Goal: Task Accomplishment & Management: Use online tool/utility

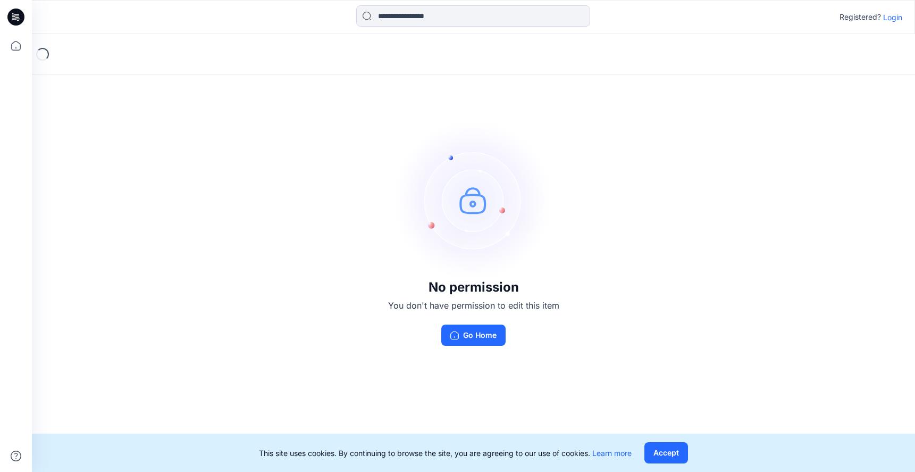
click at [888, 13] on p "Login" at bounding box center [892, 17] width 19 height 11
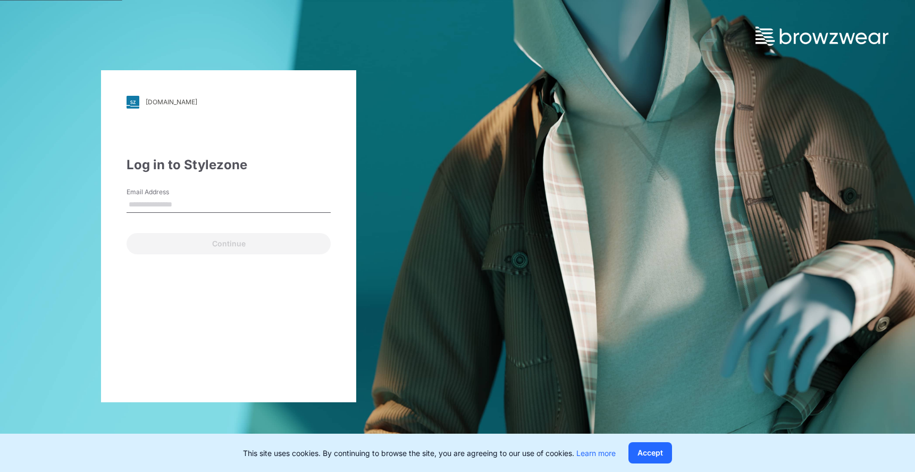
type input "**********"
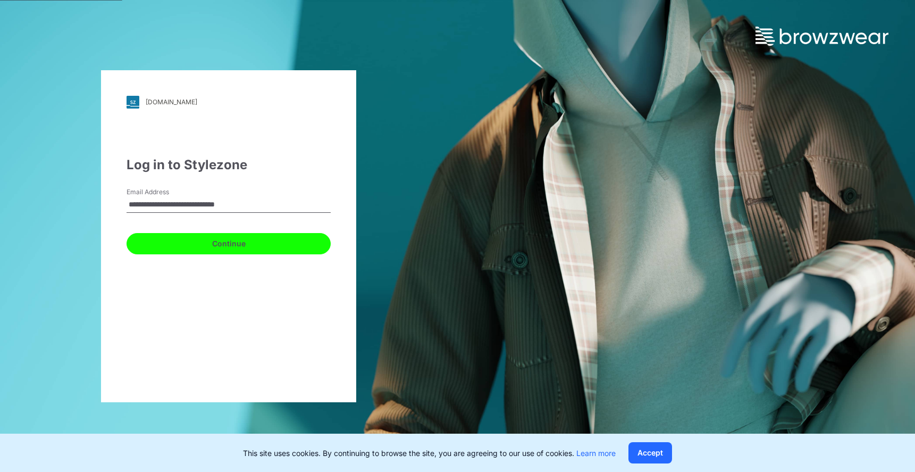
click at [228, 240] on button "Continue" at bounding box center [229, 243] width 204 height 21
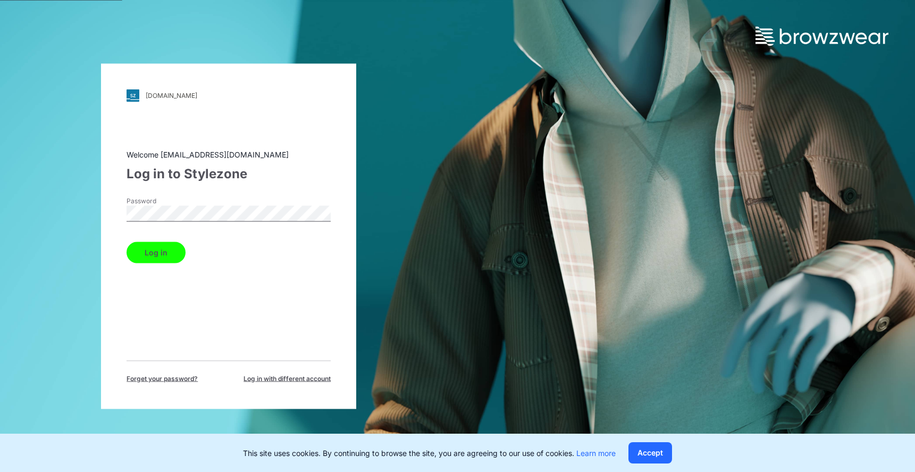
click at [174, 256] on button "Log in" at bounding box center [156, 251] width 59 height 21
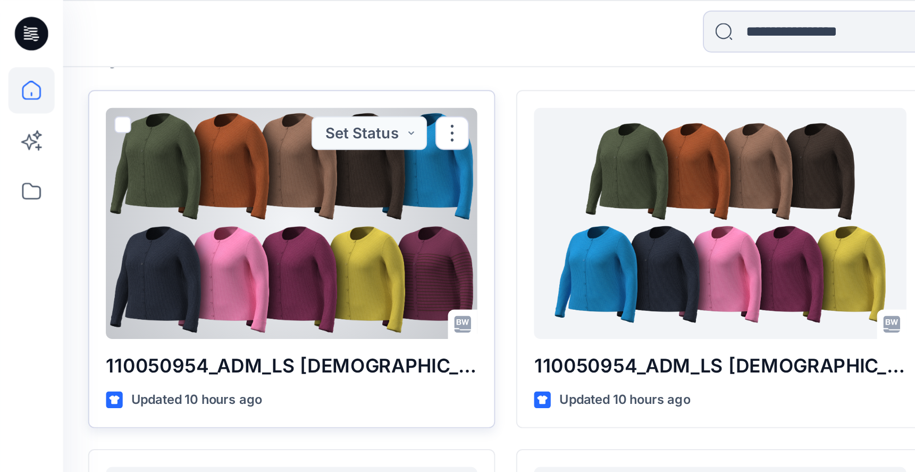
scroll to position [262, 0]
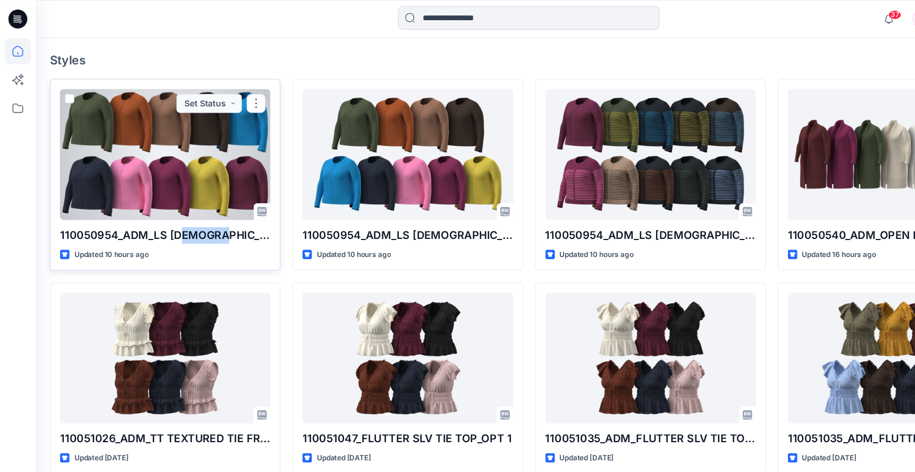
drag, startPoint x: 166, startPoint y: 207, endPoint x: 200, endPoint y: 217, distance: 35.5
click at [200, 217] on p "110050954_ADM_LS [DEMOGRAPHIC_DATA] CARDI_SOLID" at bounding box center [148, 210] width 188 height 15
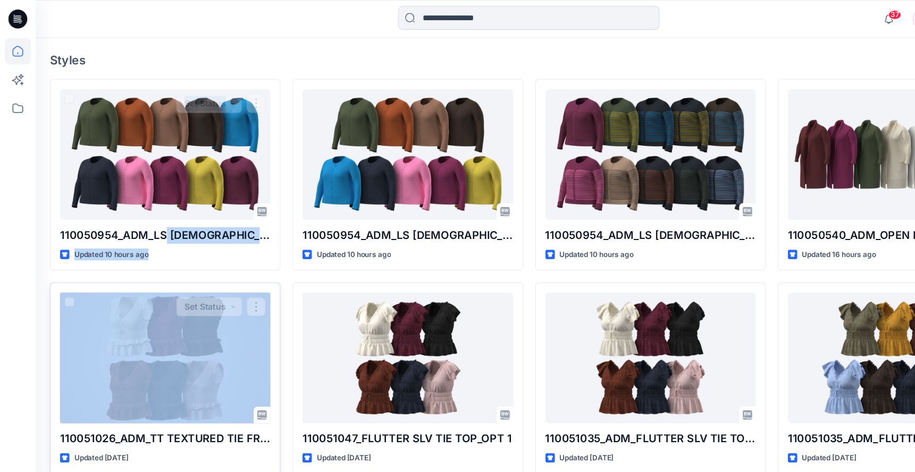
drag, startPoint x: 149, startPoint y: 209, endPoint x: 170, endPoint y: 255, distance: 50.2
click at [170, 255] on div "110050954_ADM_LS LADY CARDI_SOLID Updated 10 hours ago Set Status 110051026_ADM…" at bounding box center [148, 339] width 206 height 536
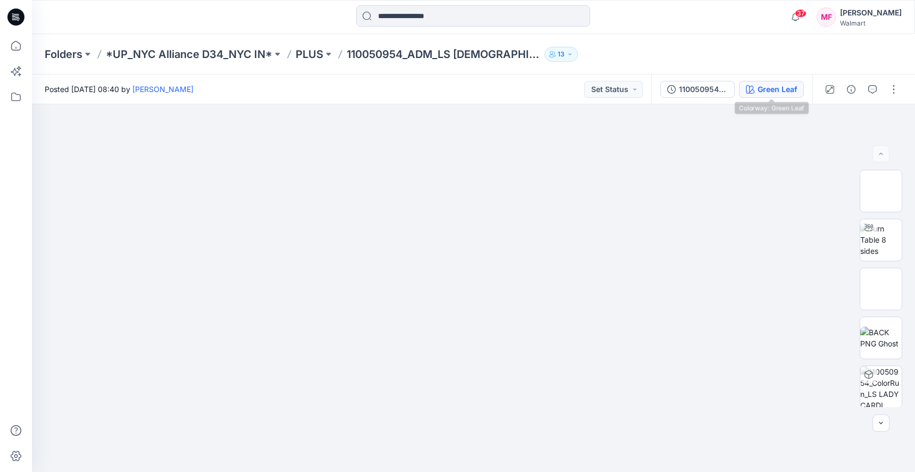
click at [772, 95] on button "Green Leaf" at bounding box center [771, 89] width 65 height 17
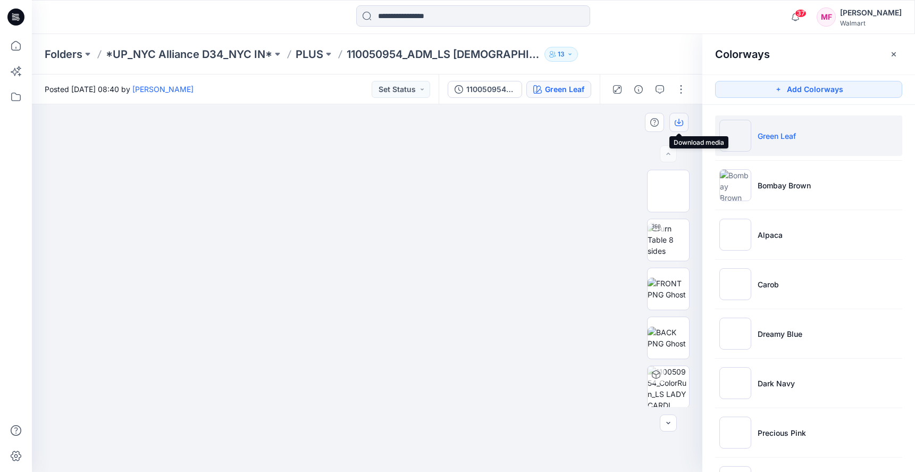
click at [679, 121] on icon "button" at bounding box center [679, 122] width 9 height 9
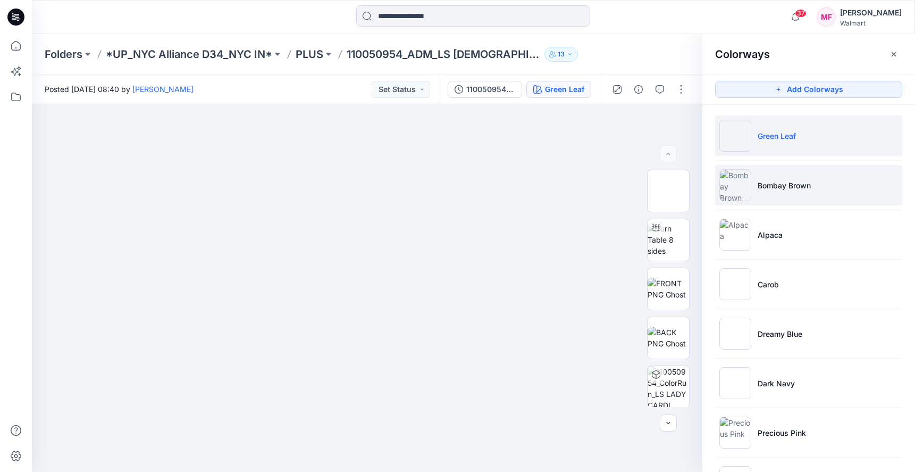
click at [728, 181] on img at bounding box center [735, 185] width 32 height 32
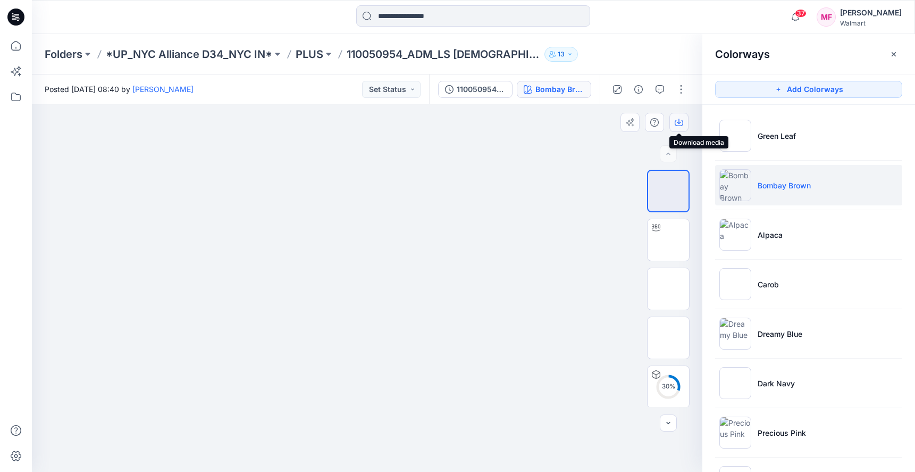
click at [681, 120] on icon "button" at bounding box center [679, 122] width 9 height 9
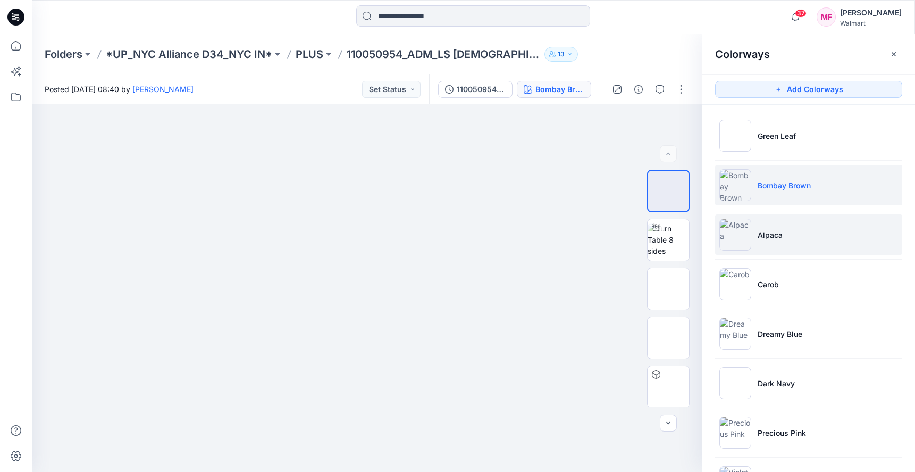
click at [769, 228] on li "Alpaca" at bounding box center [808, 234] width 187 height 40
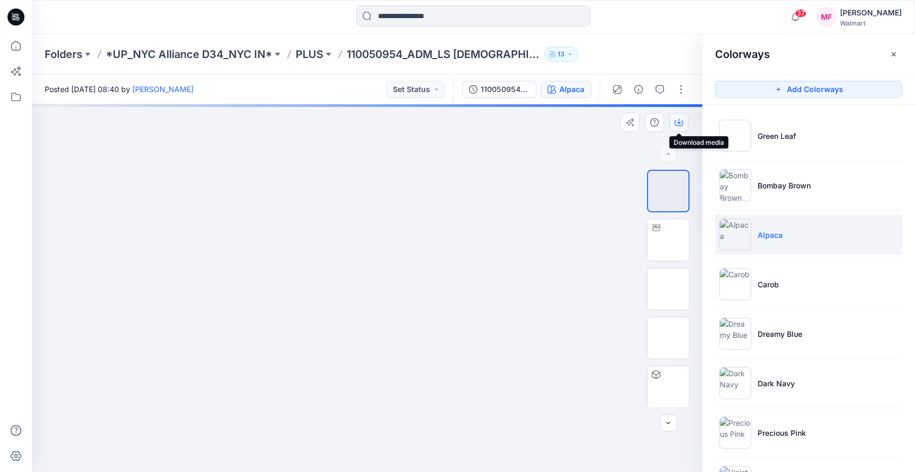
click at [682, 123] on icon "button" at bounding box center [679, 122] width 9 height 9
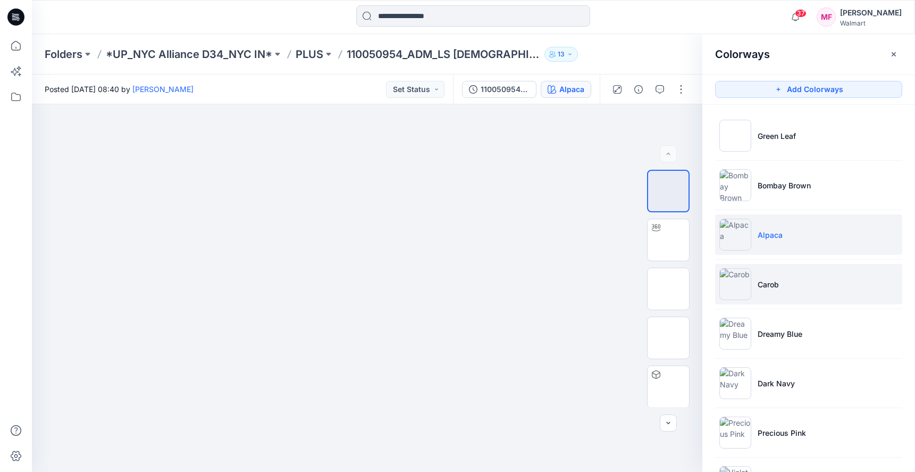
click at [783, 286] on li "Carob" at bounding box center [808, 284] width 187 height 40
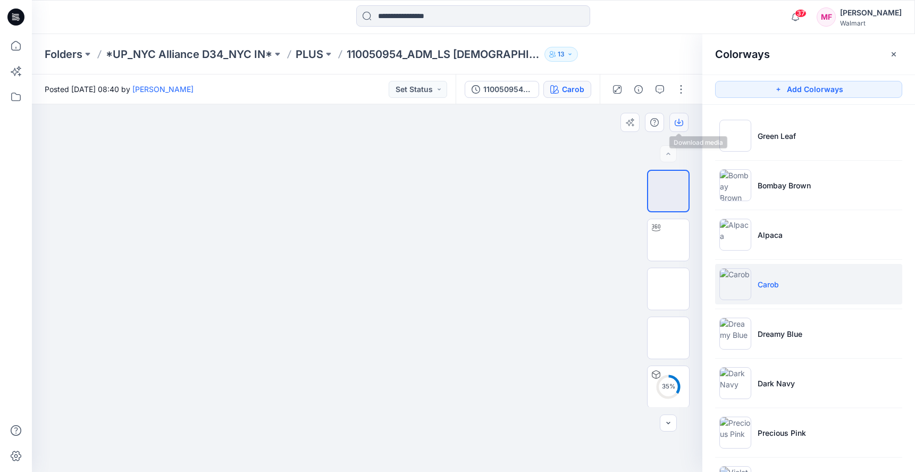
click at [683, 125] on icon "button" at bounding box center [679, 122] width 9 height 9
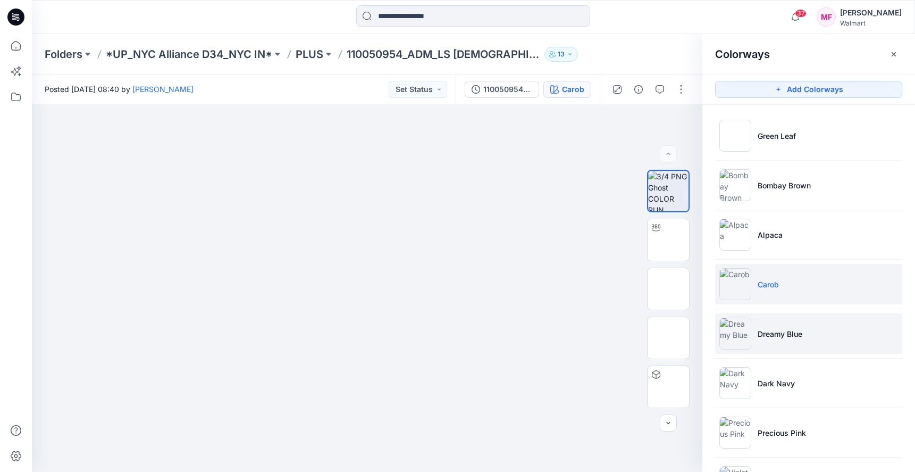
click at [756, 326] on li "Dreamy Blue" at bounding box center [808, 333] width 187 height 40
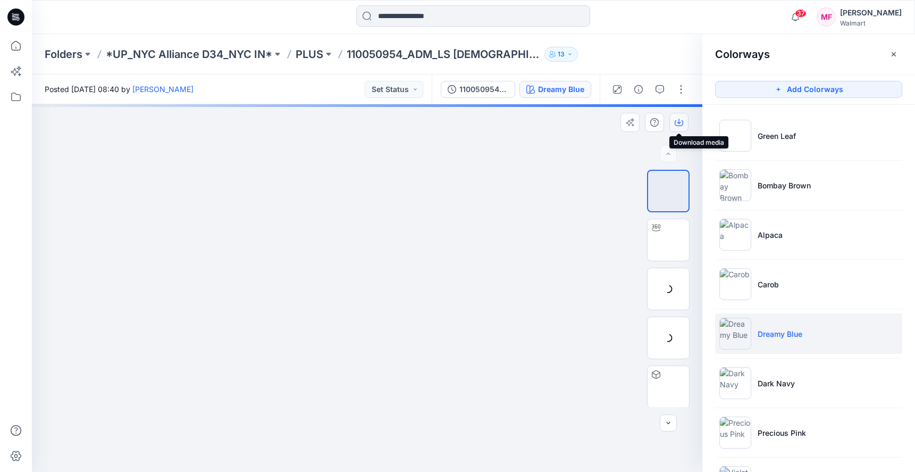
click at [676, 123] on icon "button" at bounding box center [679, 122] width 9 height 9
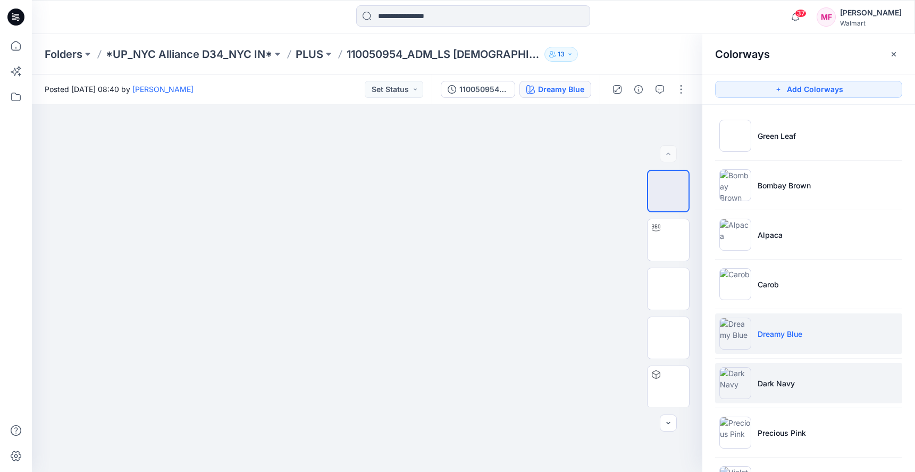
click at [771, 383] on p "Dark Navy" at bounding box center [776, 383] width 37 height 11
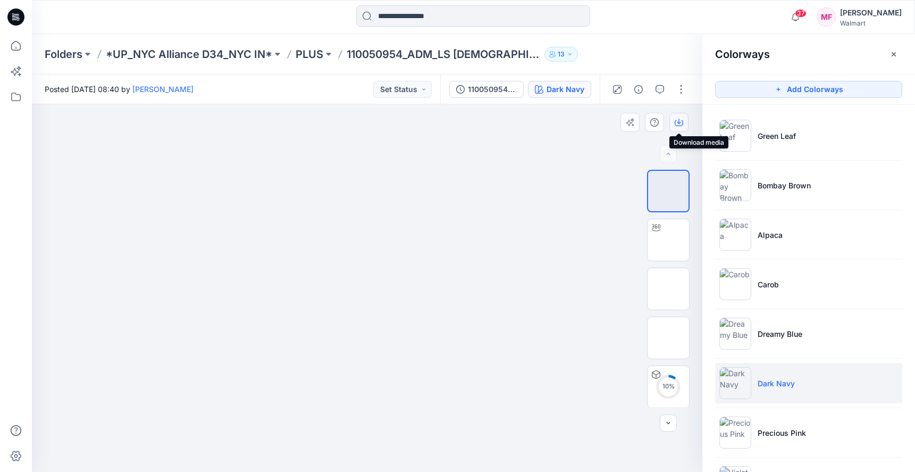
click at [681, 119] on icon "button" at bounding box center [679, 122] width 9 height 9
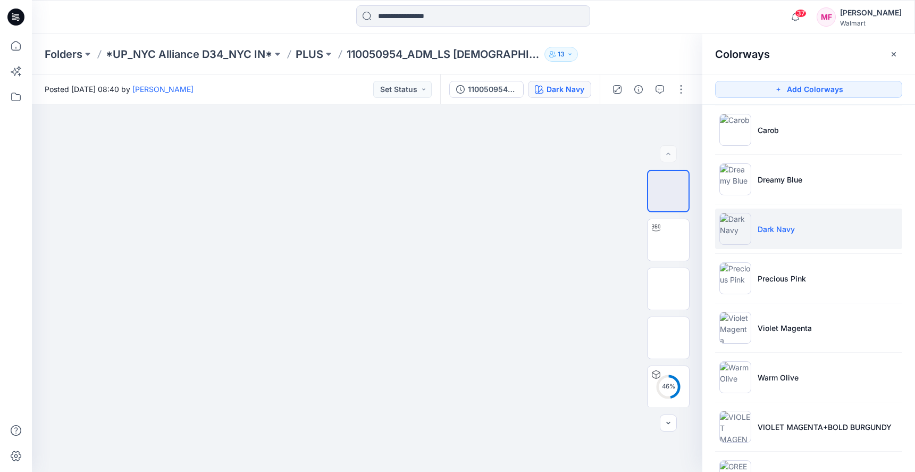
scroll to position [226, 0]
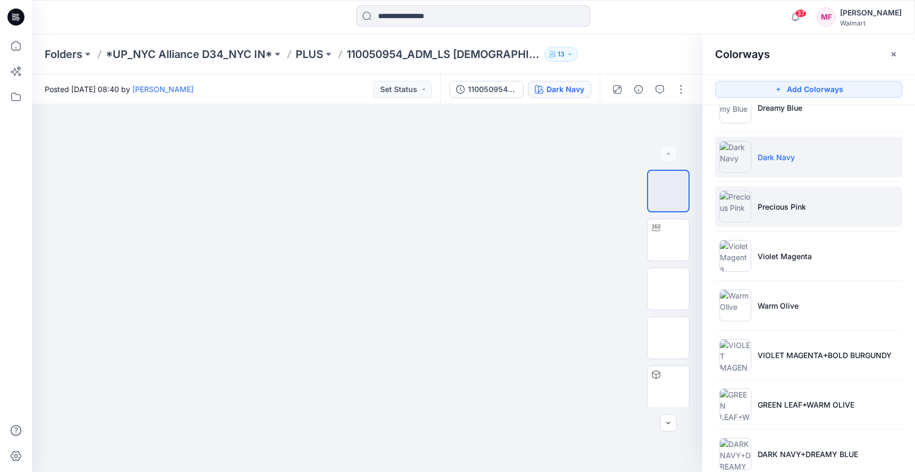
click at [769, 207] on p "Precious Pink" at bounding box center [782, 206] width 48 height 11
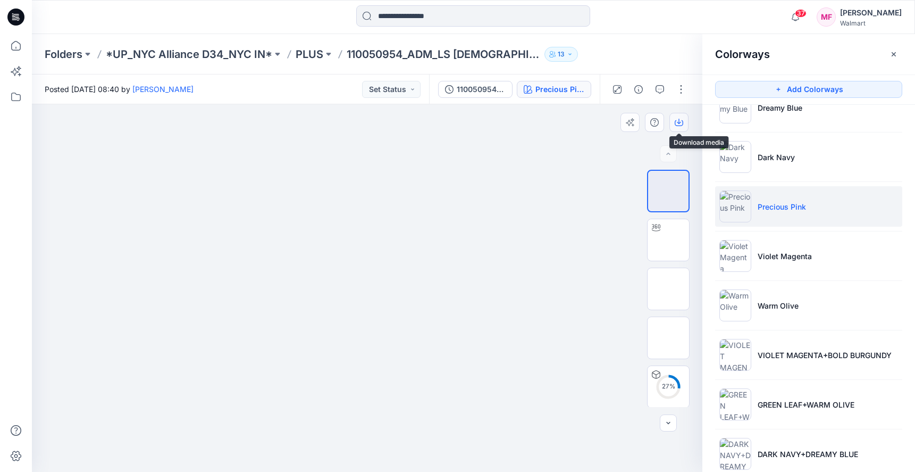
click at [680, 125] on icon "button" at bounding box center [679, 123] width 9 height 6
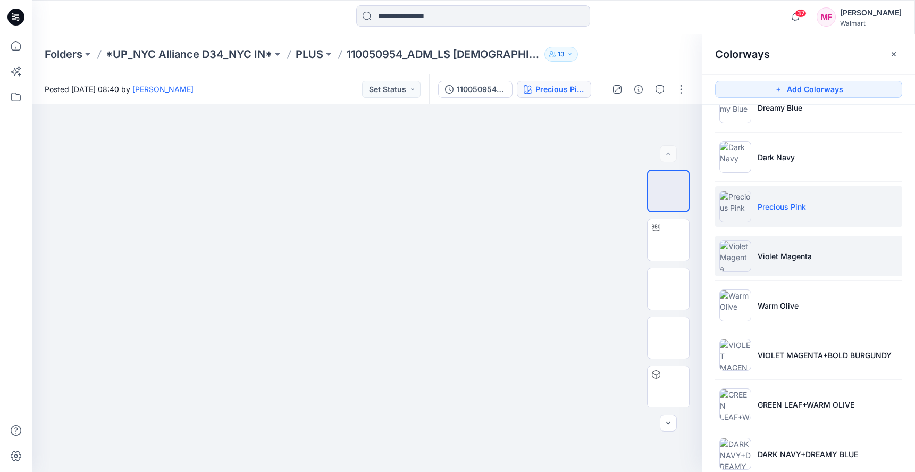
click at [769, 245] on li "Violet Magenta" at bounding box center [808, 256] width 187 height 40
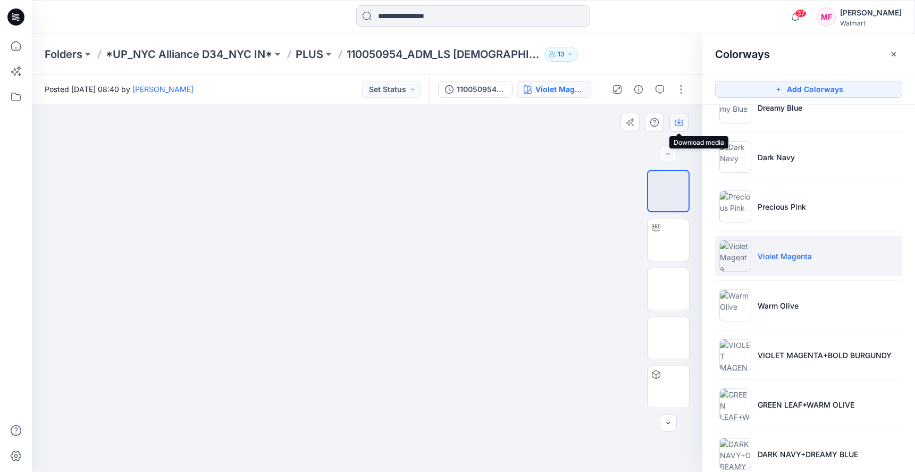
click at [682, 123] on icon "button" at bounding box center [679, 122] width 9 height 9
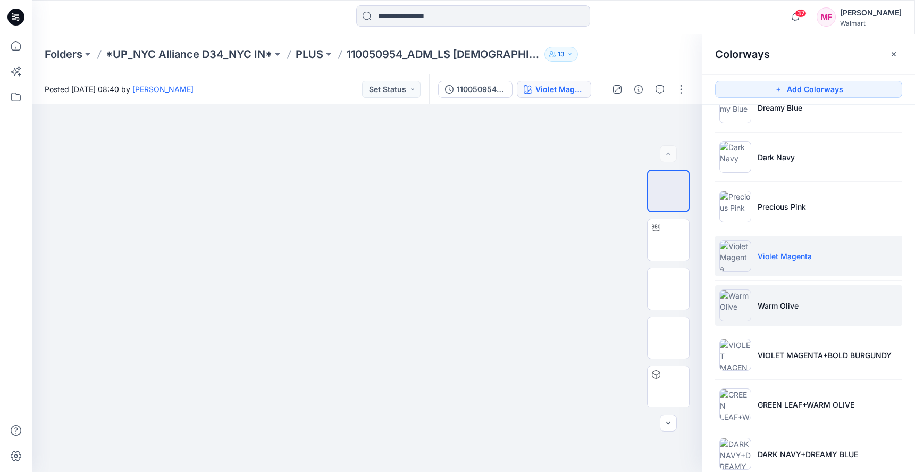
click at [781, 313] on li "Warm Olive" at bounding box center [808, 305] width 187 height 40
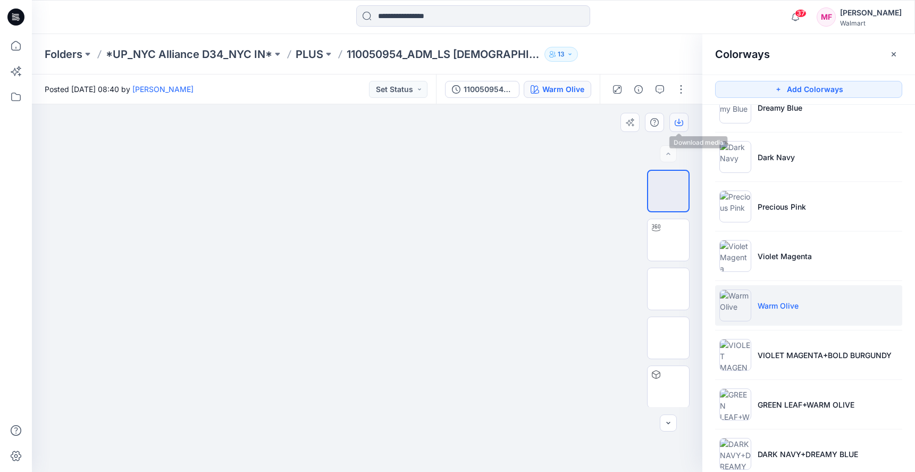
click at [680, 120] on icon "button" at bounding box center [679, 122] width 9 height 9
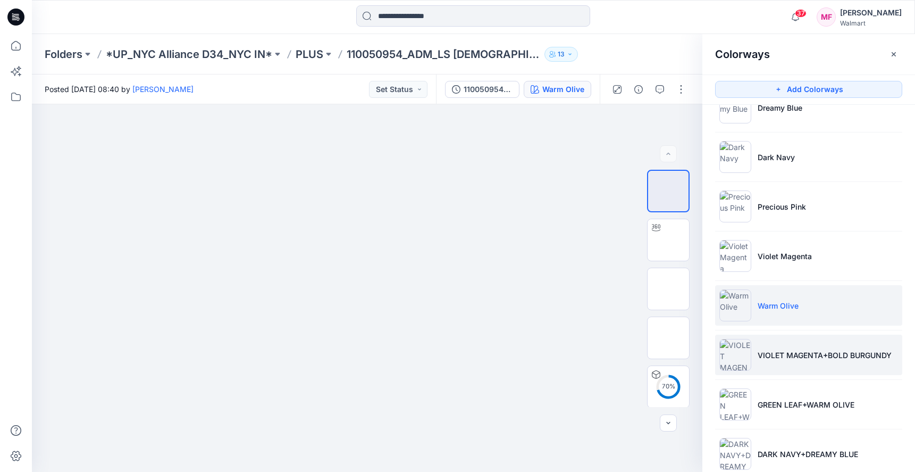
click at [819, 338] on li "VIOLET MAGENTA+BOLD BURGUNDY" at bounding box center [808, 354] width 187 height 40
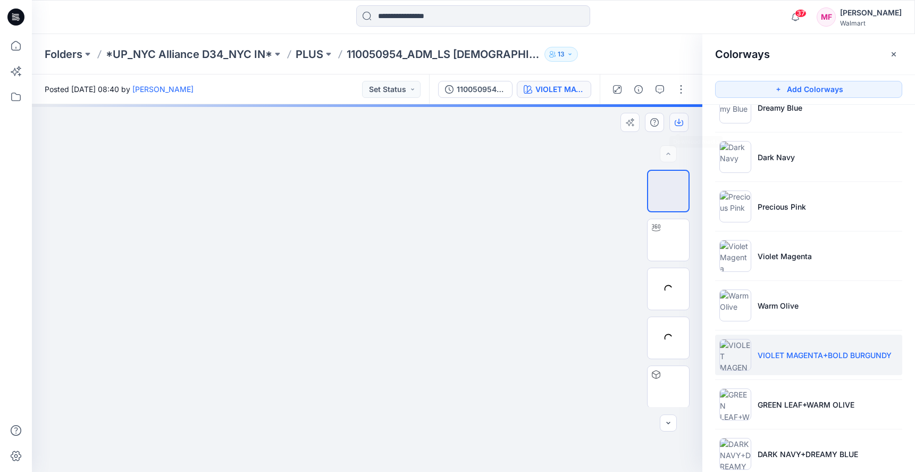
click at [681, 122] on icon "button" at bounding box center [679, 122] width 9 height 9
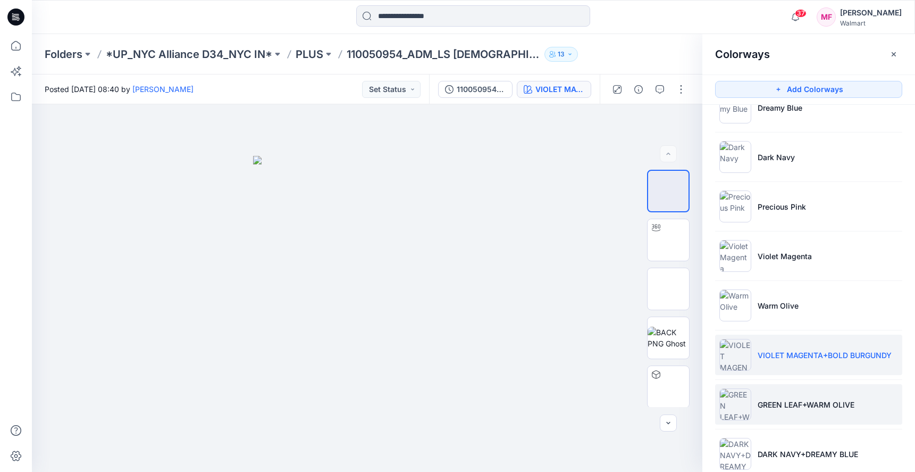
click at [815, 408] on p "GREEN LEAF+WARM OLIVE" at bounding box center [806, 404] width 97 height 11
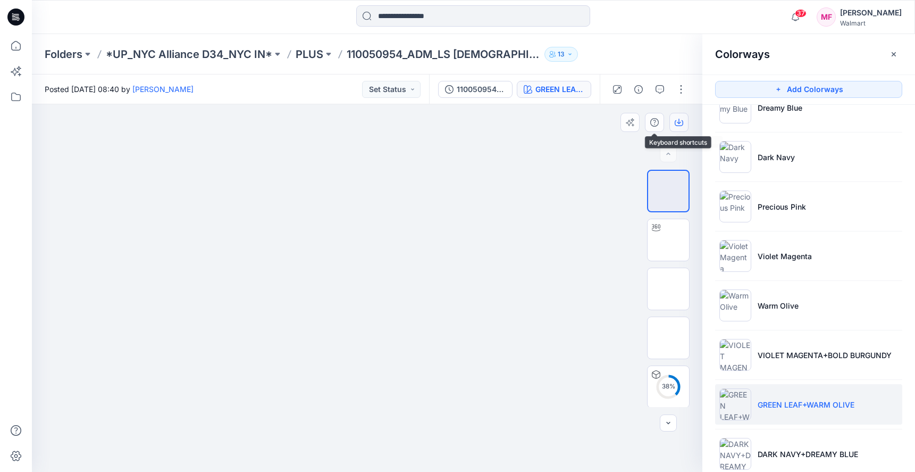
click at [678, 122] on icon "button" at bounding box center [679, 121] width 4 height 5
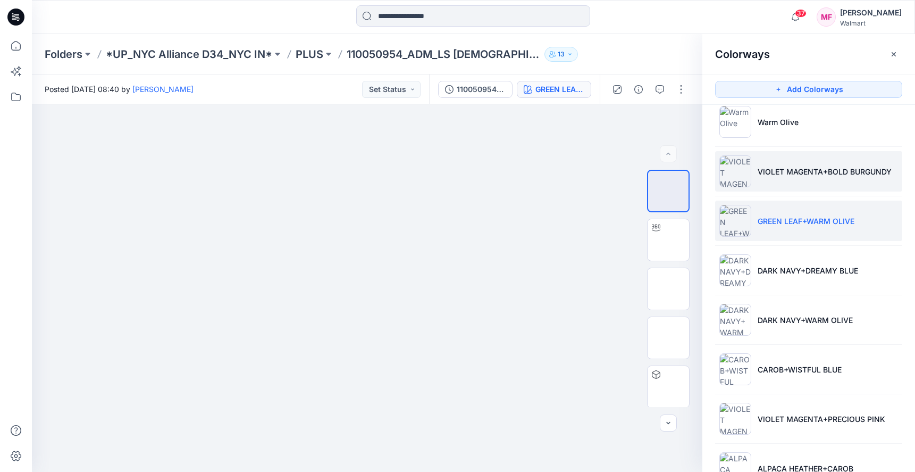
scroll to position [422, 0]
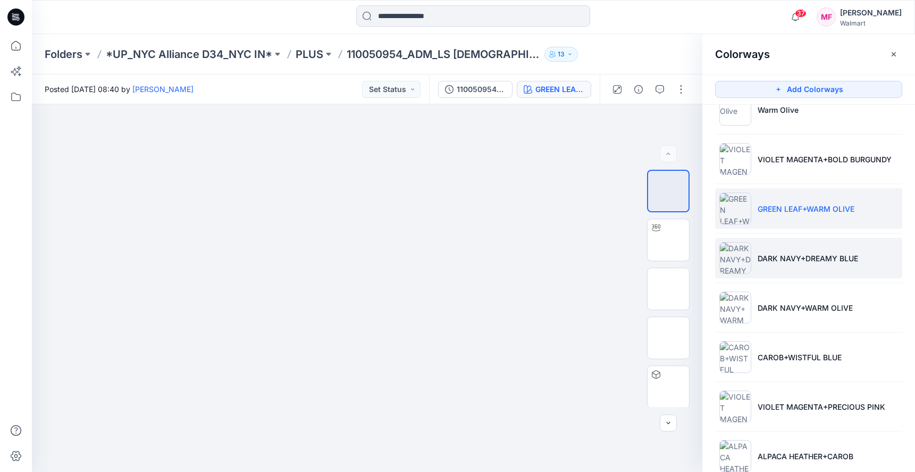
click at [791, 250] on li "DARK NAVY+DREAMY BLUE" at bounding box center [808, 258] width 187 height 40
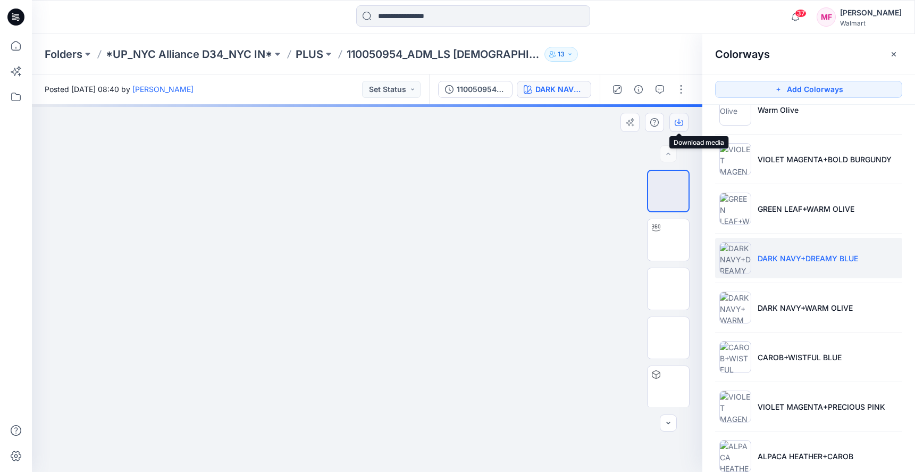
click at [679, 124] on icon "button" at bounding box center [679, 122] width 9 height 9
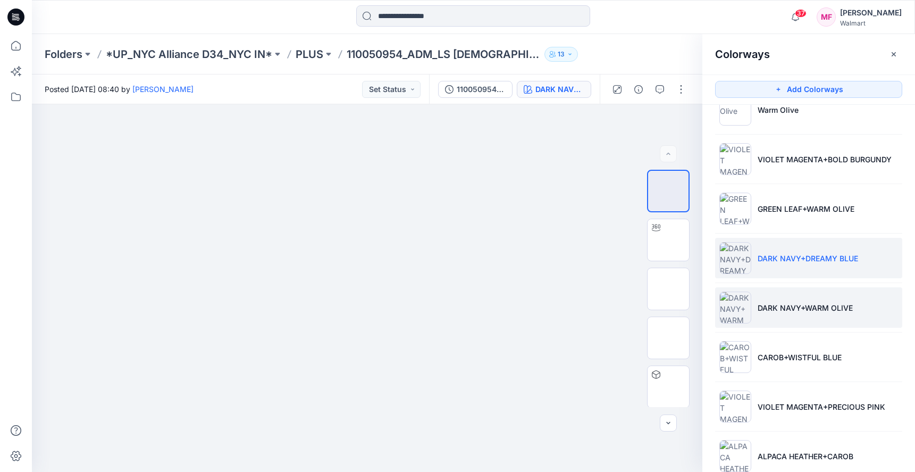
click at [818, 291] on li "DARK NAVY+WARM OLIVE" at bounding box center [808, 307] width 187 height 40
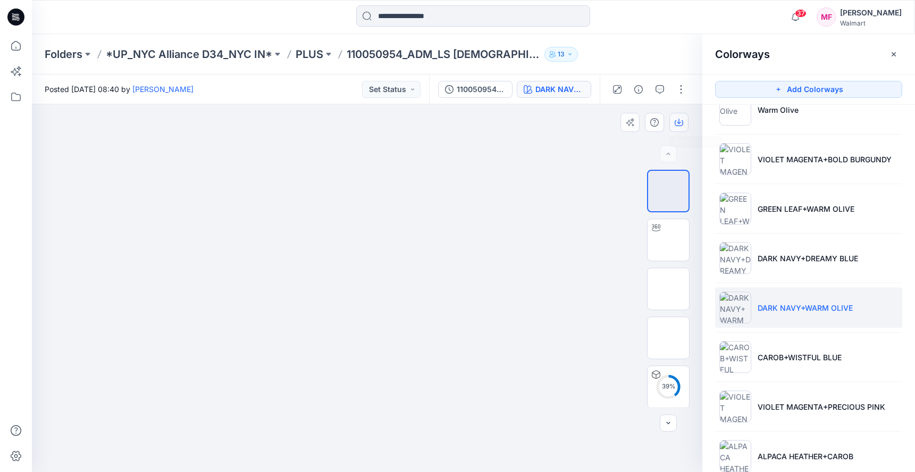
click at [681, 127] on button "button" at bounding box center [678, 122] width 19 height 19
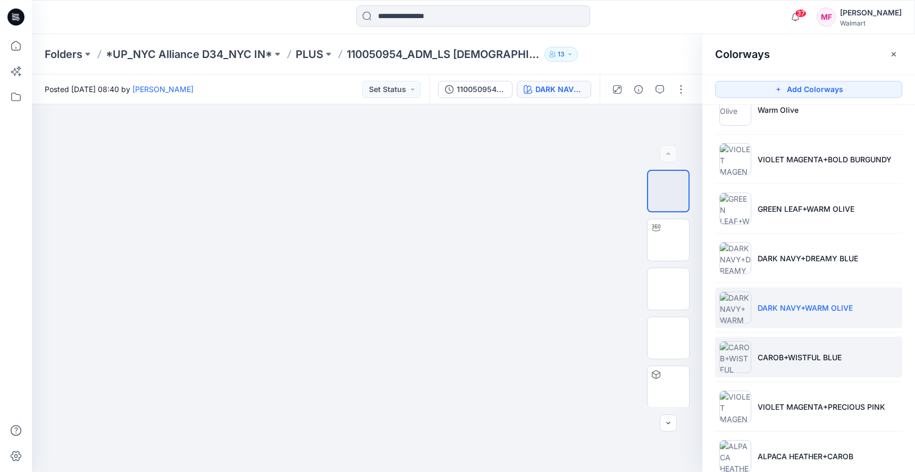
click at [776, 362] on p "CAROB+WISTFUL BLUE" at bounding box center [800, 356] width 84 height 11
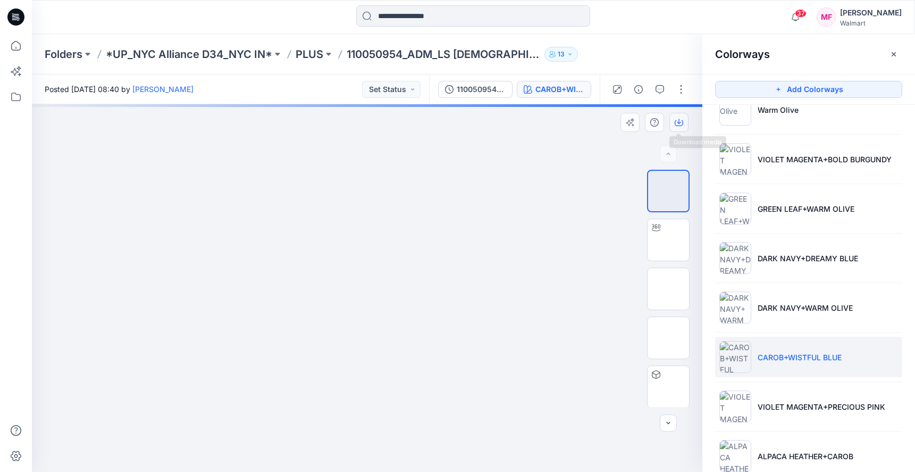
click at [680, 121] on icon "button" at bounding box center [679, 122] width 9 height 9
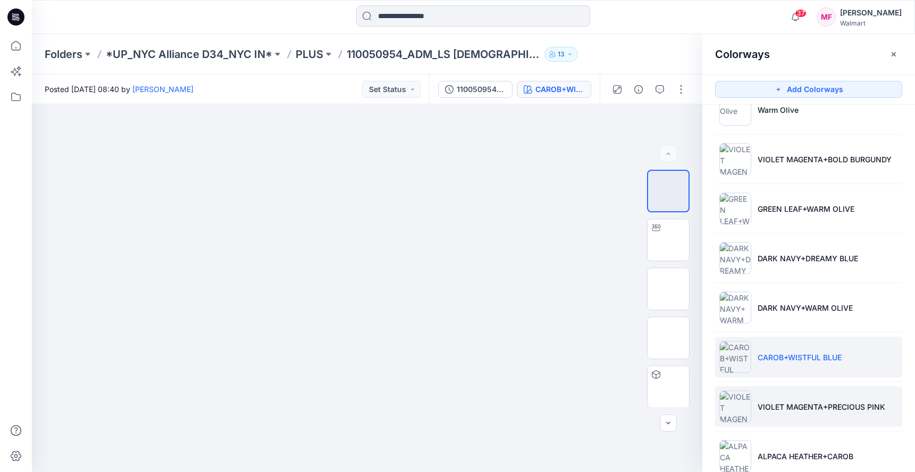
click at [797, 416] on li "VIOLET MAGENTA+PRECIOUS PINK" at bounding box center [808, 406] width 187 height 40
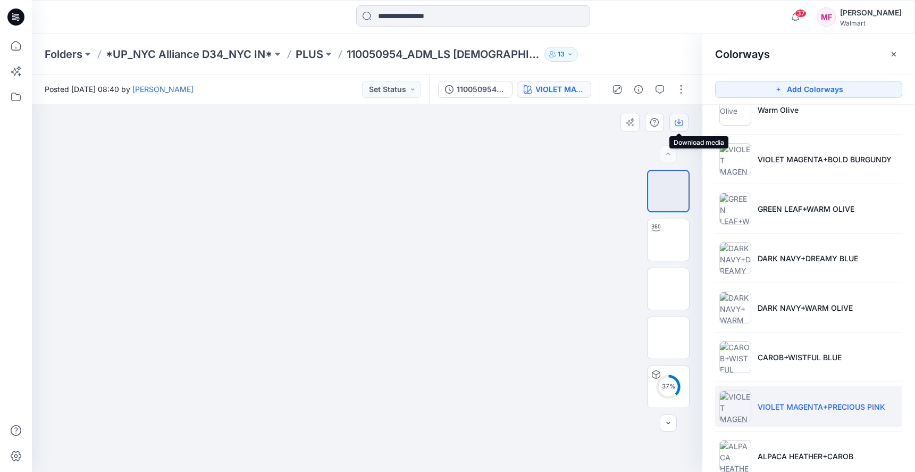
click at [677, 120] on icon "button" at bounding box center [679, 122] width 9 height 9
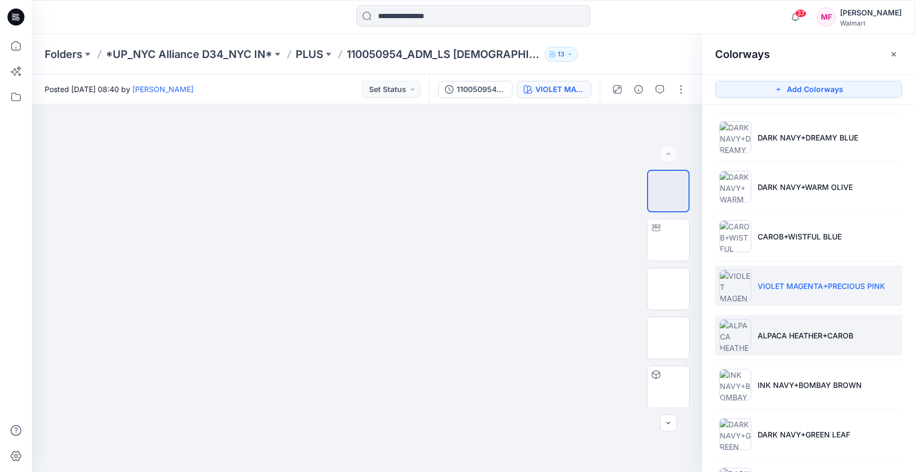
scroll to position [549, 0]
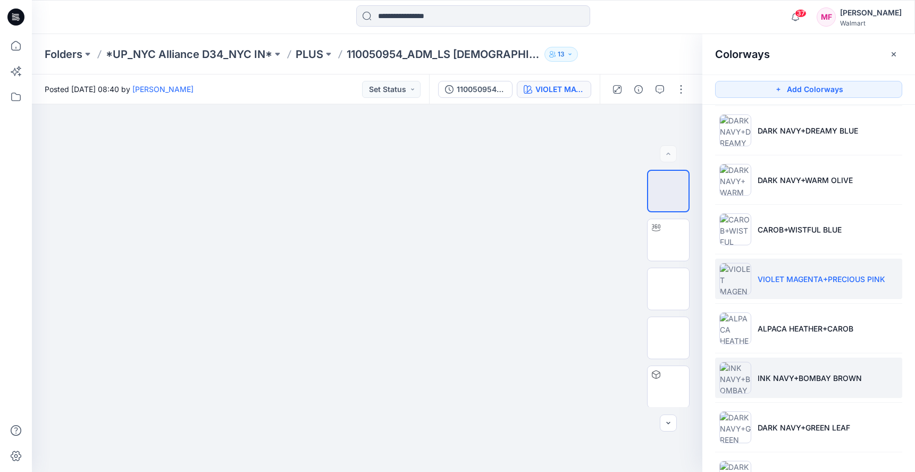
click at [797, 396] on li "INK NAVY+BOMBAY BROWN" at bounding box center [808, 377] width 187 height 40
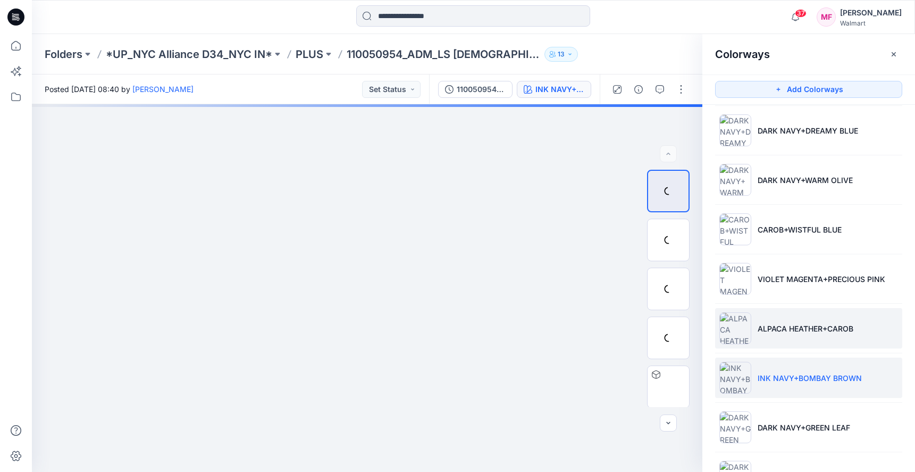
click at [771, 335] on li "ALPACA HEATHER+CAROB" at bounding box center [808, 328] width 187 height 40
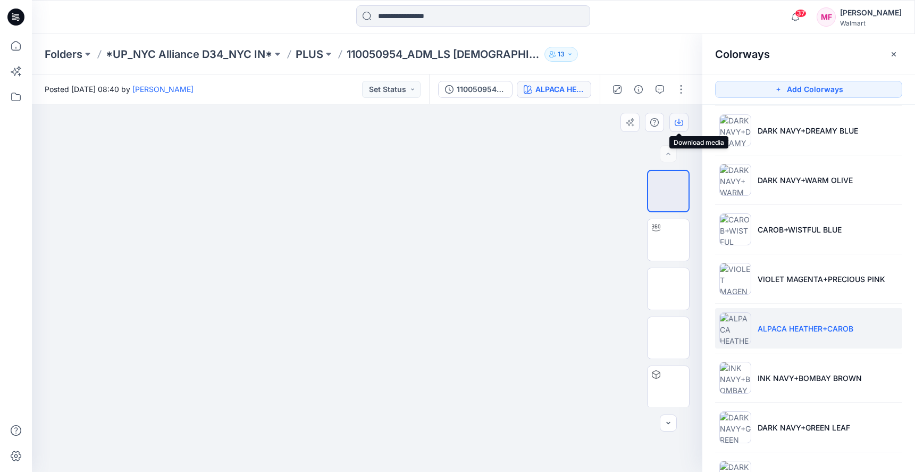
click at [674, 118] on button "button" at bounding box center [678, 122] width 19 height 19
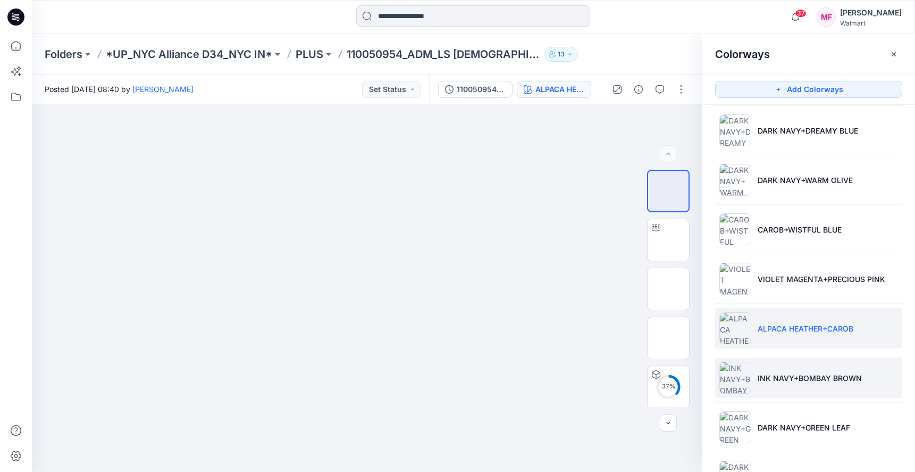
click at [798, 359] on li "INK NAVY+BOMBAY BROWN" at bounding box center [808, 377] width 187 height 40
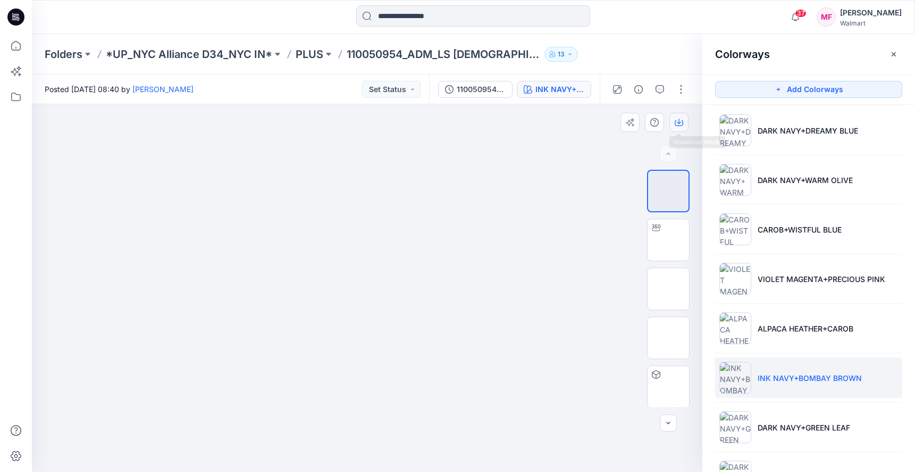
click at [680, 120] on icon "button" at bounding box center [679, 122] width 9 height 9
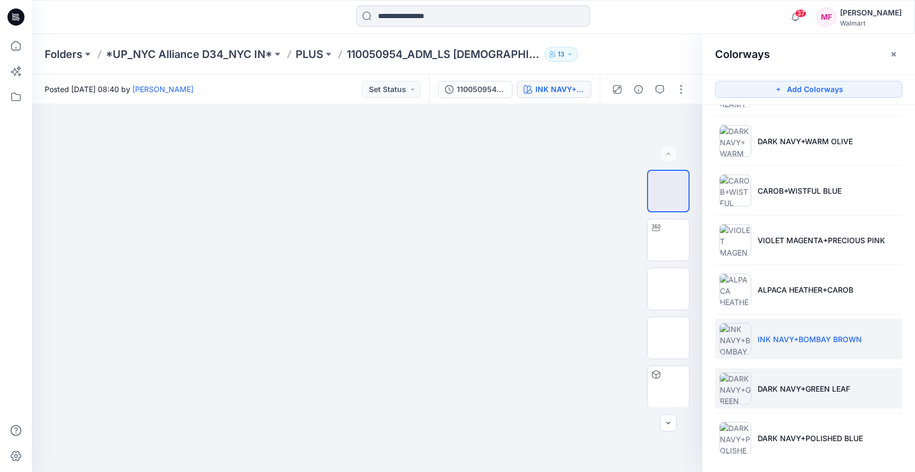
scroll to position [593, 0]
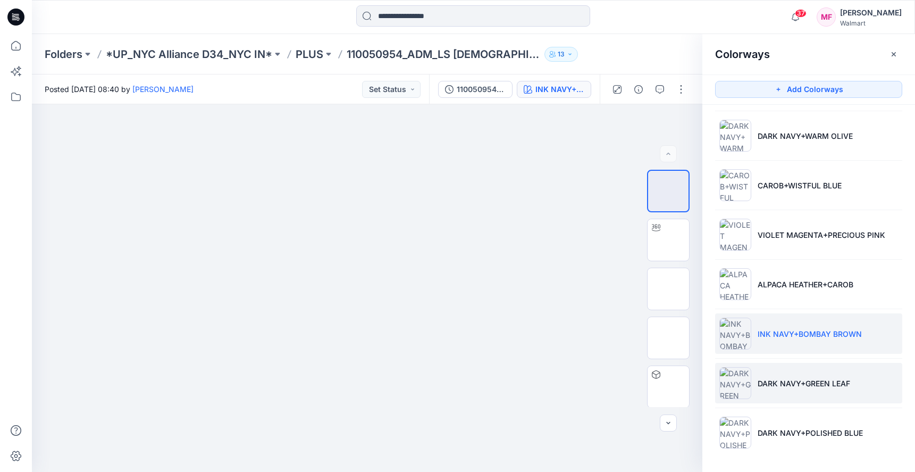
click at [783, 366] on li "DARK NAVY+GREEN LEAF" at bounding box center [808, 383] width 187 height 40
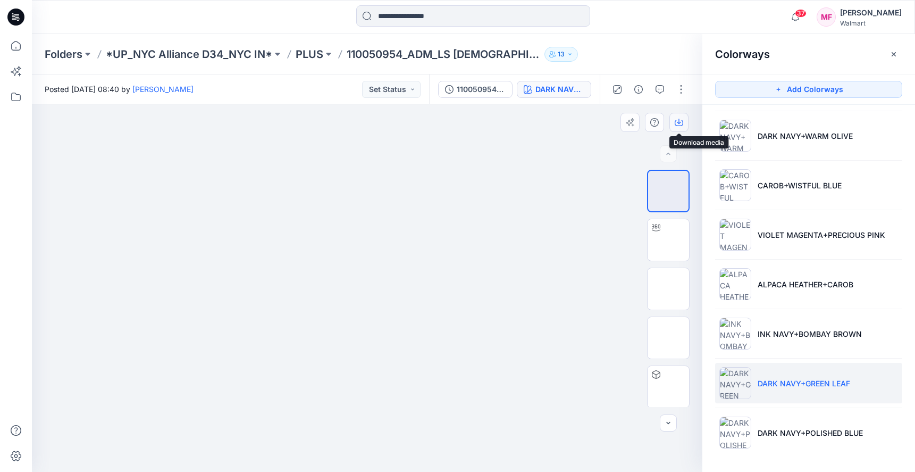
click at [681, 126] on icon "button" at bounding box center [679, 122] width 9 height 9
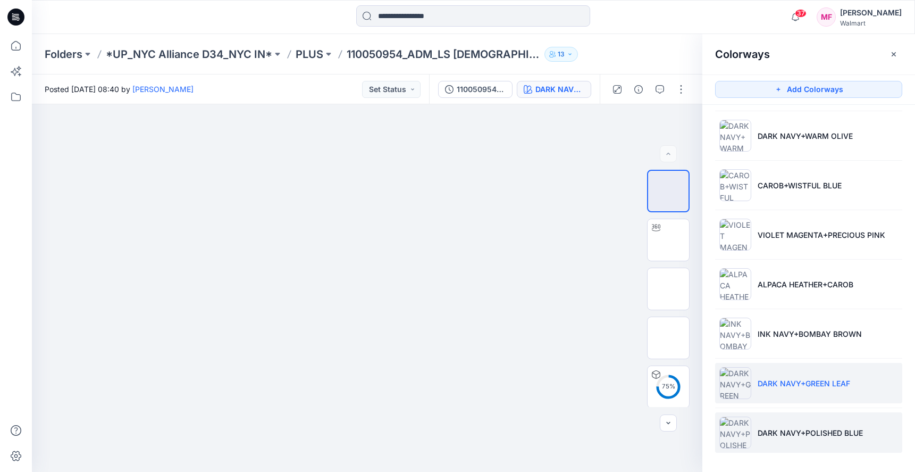
click at [791, 427] on p "DARK NAVY+POLISHED BLUE" at bounding box center [810, 432] width 105 height 11
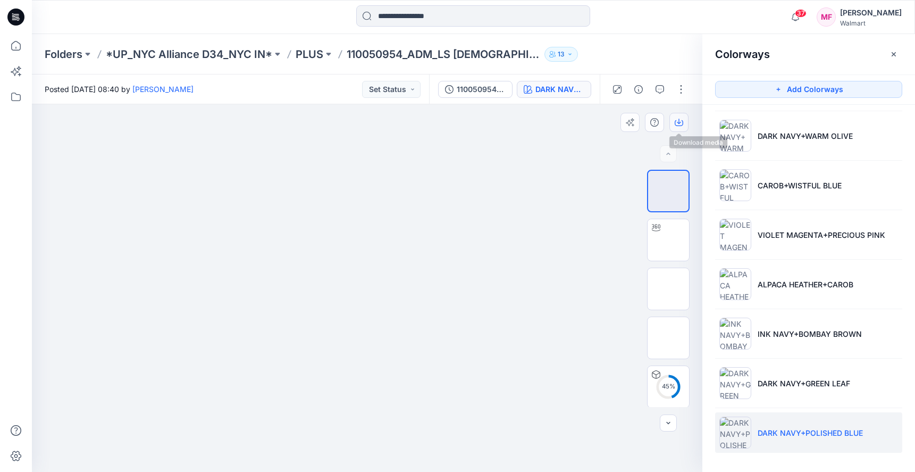
click at [684, 124] on button "button" at bounding box center [678, 122] width 19 height 19
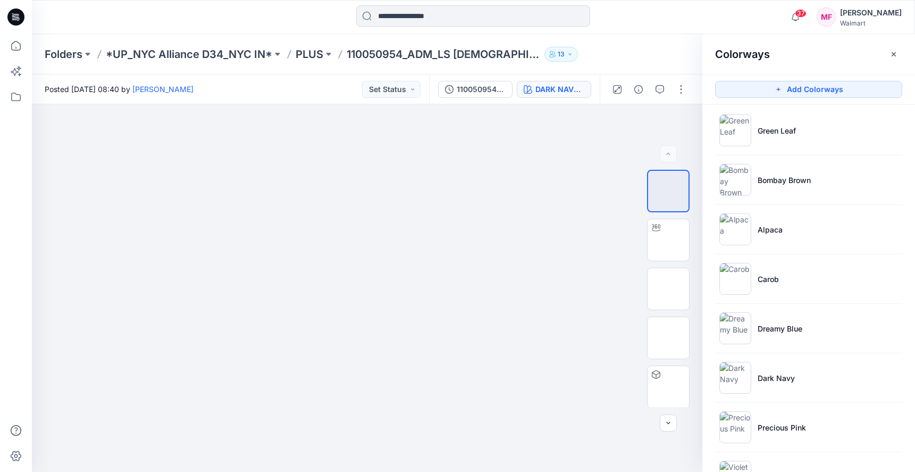
scroll to position [0, 0]
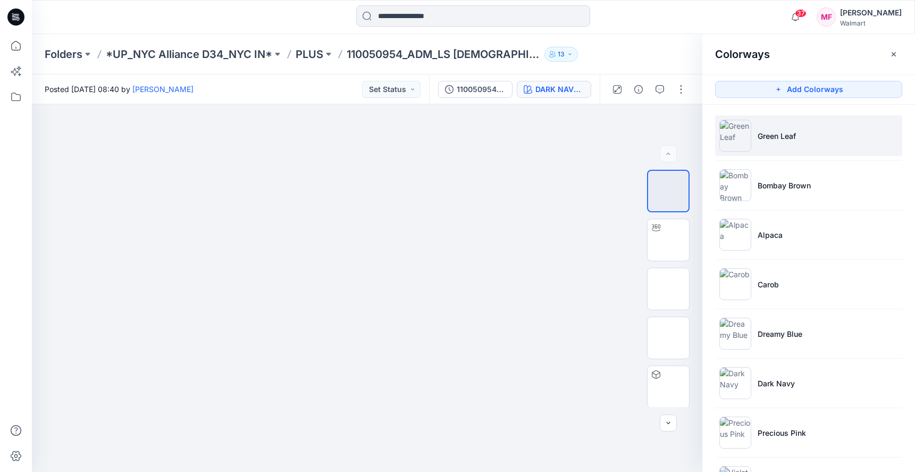
click at [805, 130] on li "Green Leaf" at bounding box center [808, 135] width 187 height 40
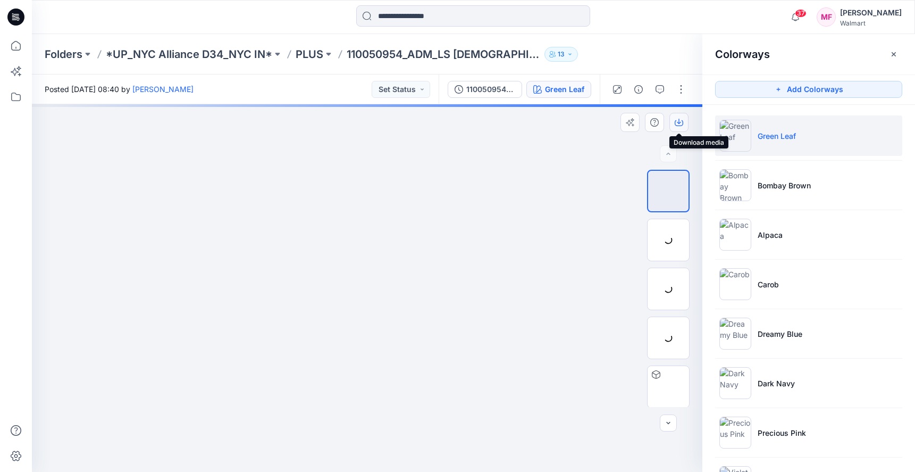
click at [679, 124] on icon "button" at bounding box center [679, 122] width 9 height 9
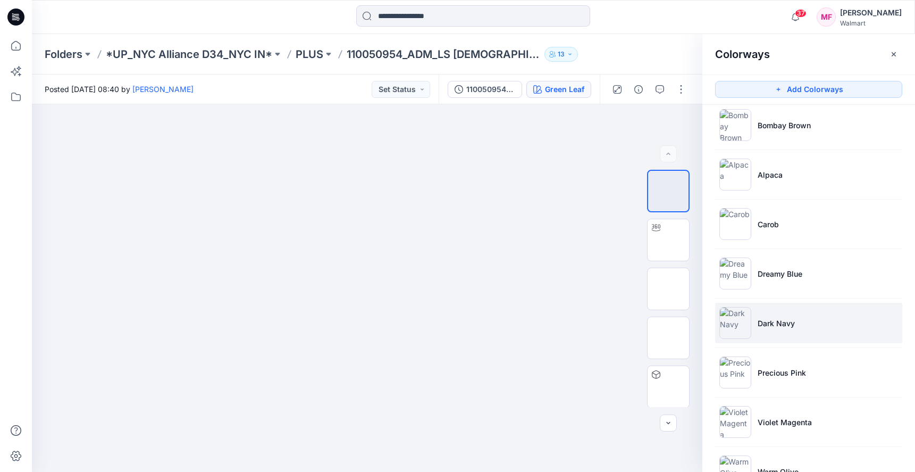
scroll to position [165, 0]
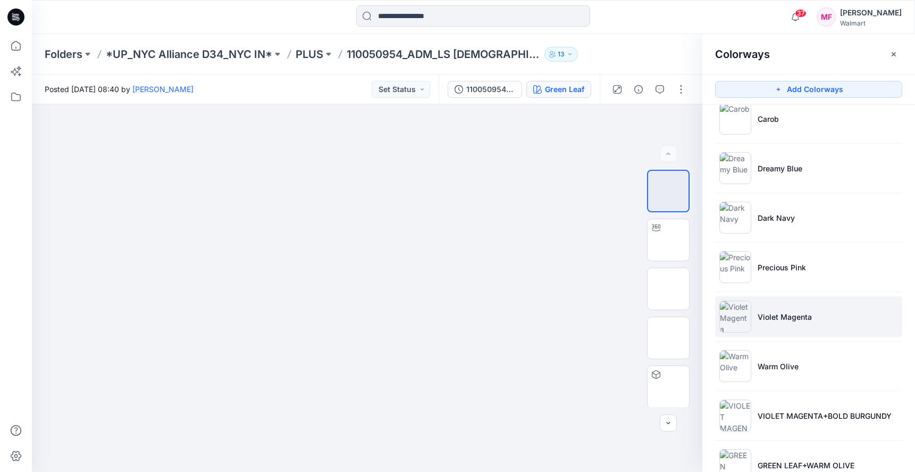
click at [784, 320] on p "Violet Magenta" at bounding box center [785, 316] width 54 height 11
click at [680, 122] on icon "button" at bounding box center [679, 121] width 4 height 5
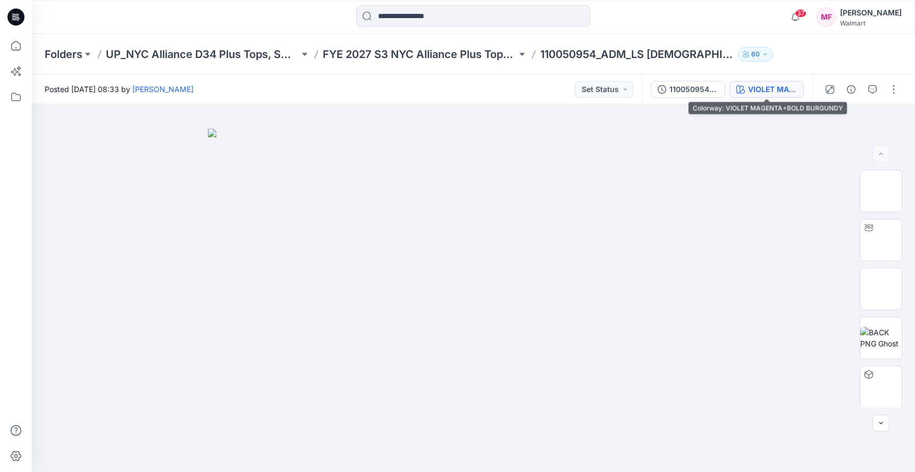
click at [779, 92] on div "VIOLET MAGENTA+BOLD BURGUNDY" at bounding box center [772, 89] width 49 height 12
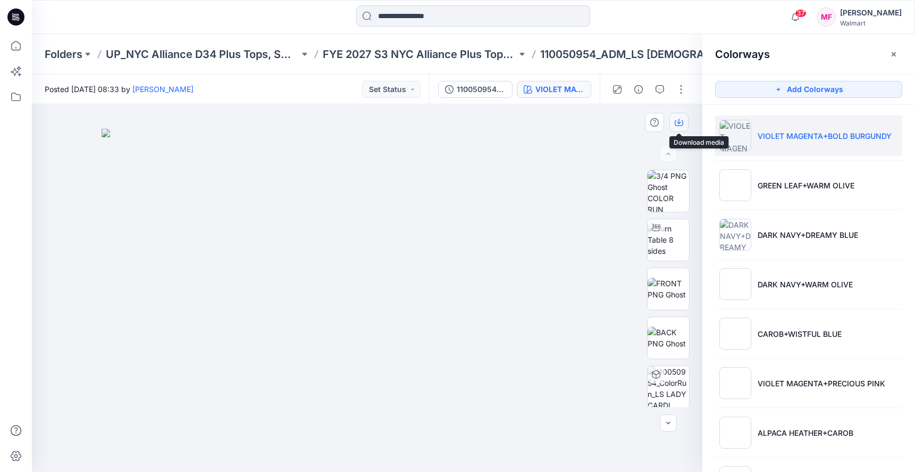
click at [683, 117] on button "button" at bounding box center [678, 122] width 19 height 19
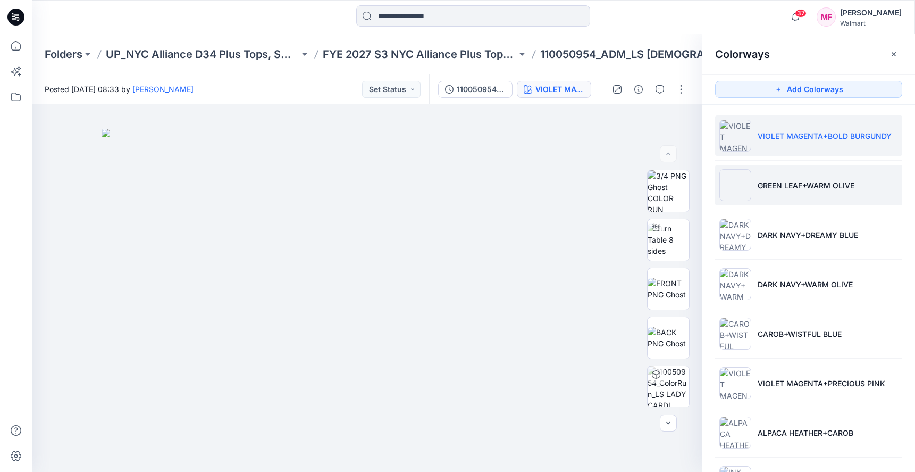
click at [796, 188] on p "GREEN LEAF+WARM OLIVE" at bounding box center [806, 185] width 97 height 11
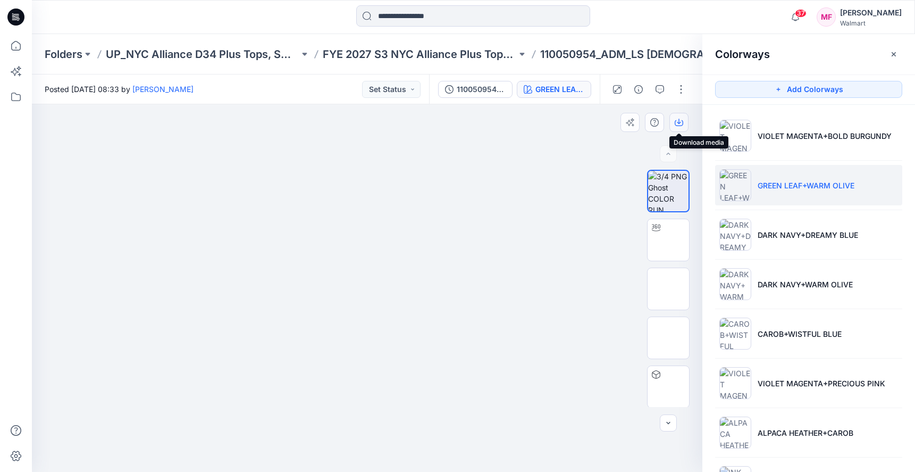
click at [677, 120] on icon "button" at bounding box center [679, 122] width 9 height 9
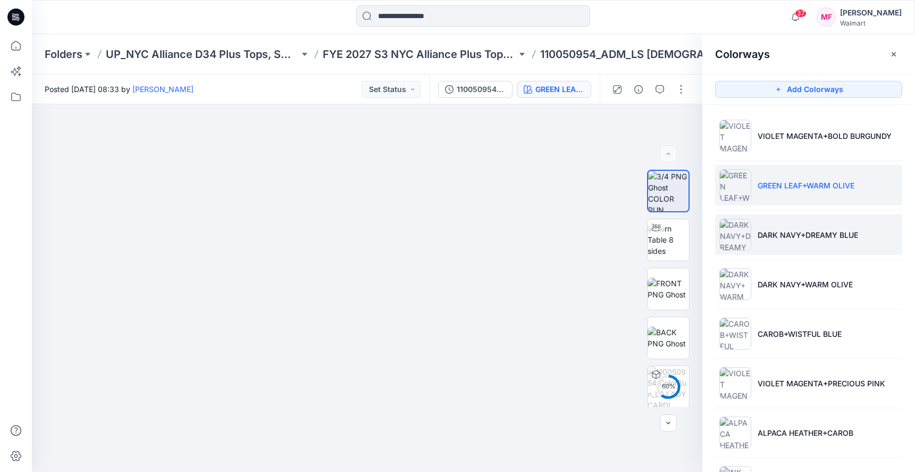
click at [782, 225] on li "DARK NAVY+DREAMY BLUE" at bounding box center [808, 234] width 187 height 40
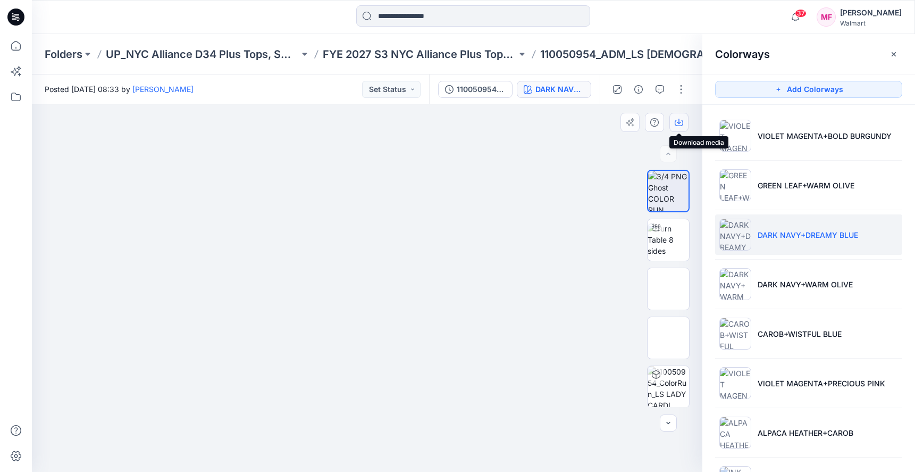
click at [680, 118] on icon "button" at bounding box center [679, 122] width 9 height 9
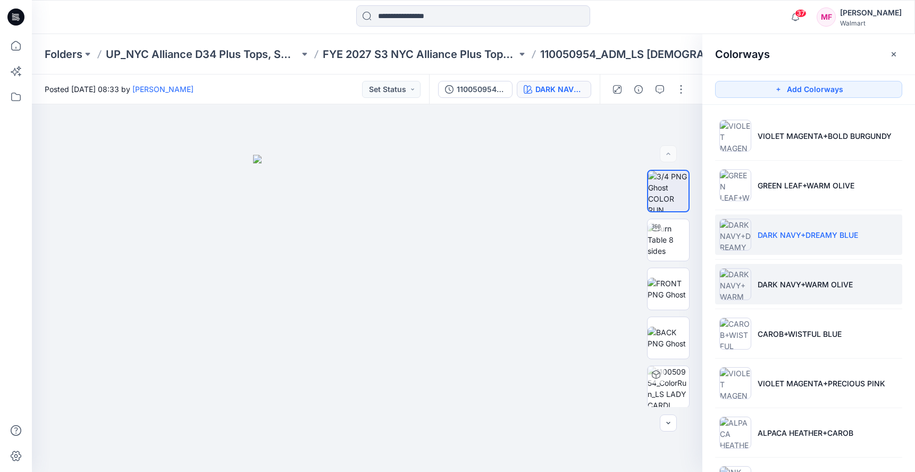
click at [757, 271] on li "DARK NAVY+WARM OLIVE" at bounding box center [808, 284] width 187 height 40
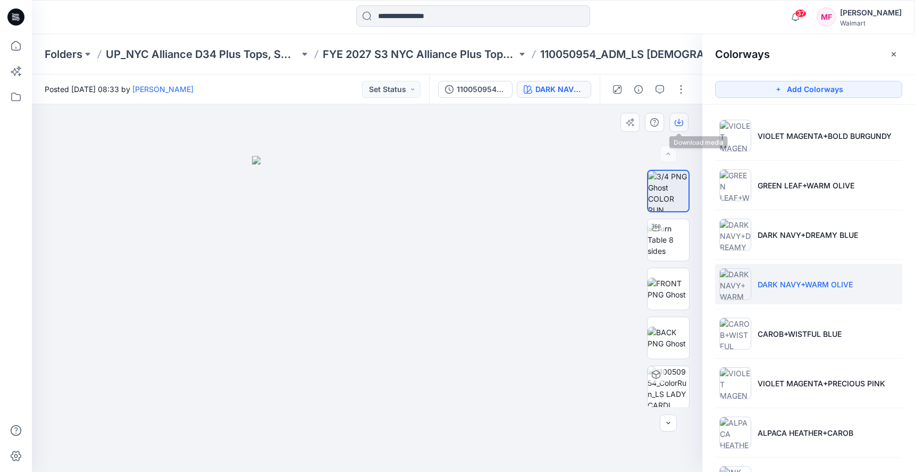
click at [680, 121] on icon "button" at bounding box center [679, 122] width 9 height 9
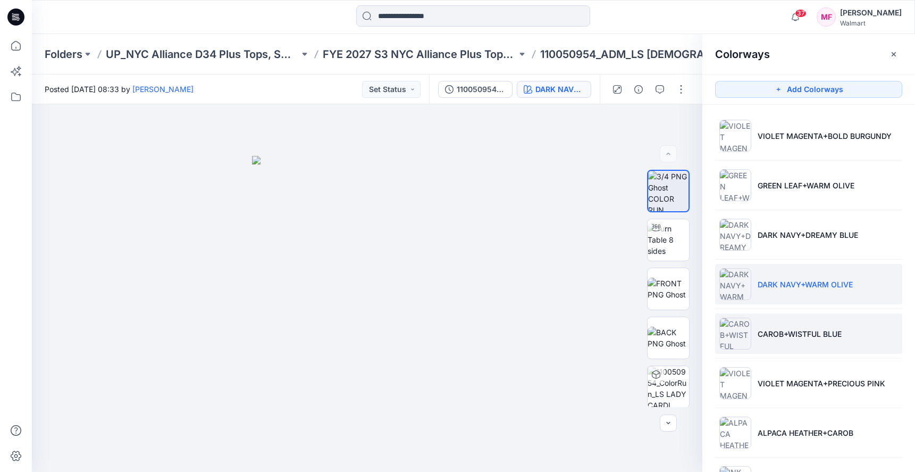
click at [771, 335] on p "CAROB+WISTFUL BLUE" at bounding box center [800, 333] width 84 height 11
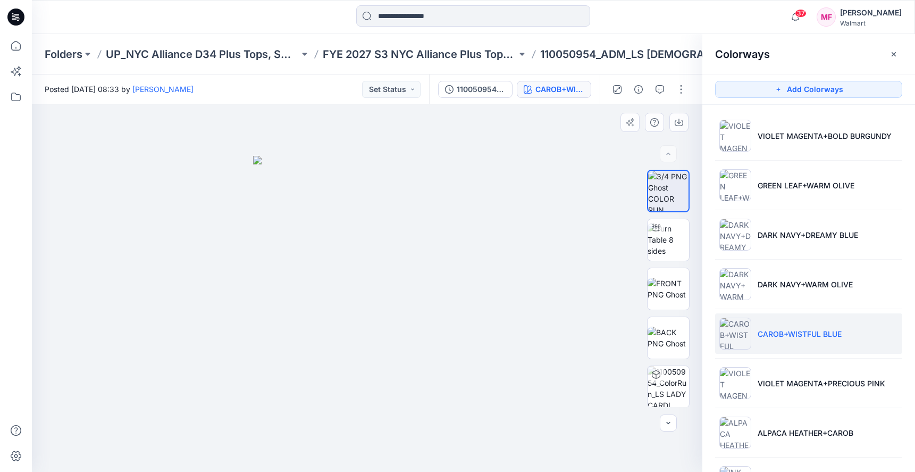
click at [678, 132] on div at bounding box center [367, 287] width 671 height 367
click at [678, 123] on icon "button" at bounding box center [679, 121] width 4 height 5
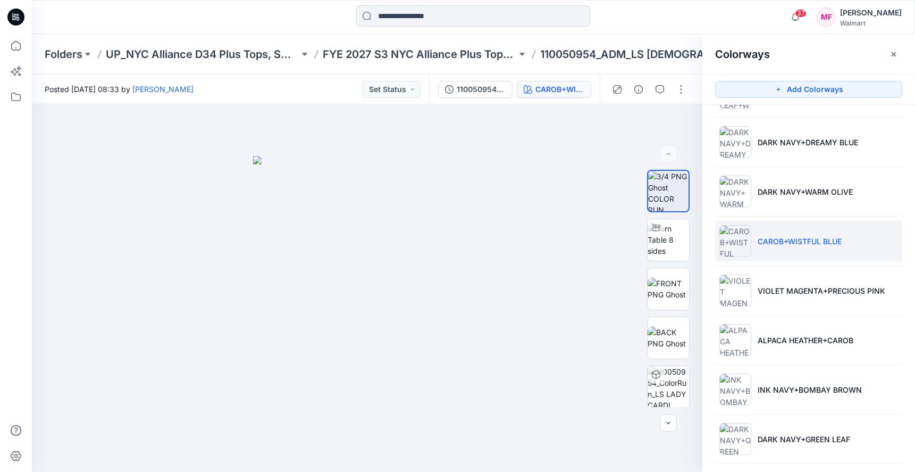
scroll to position [107, 0]
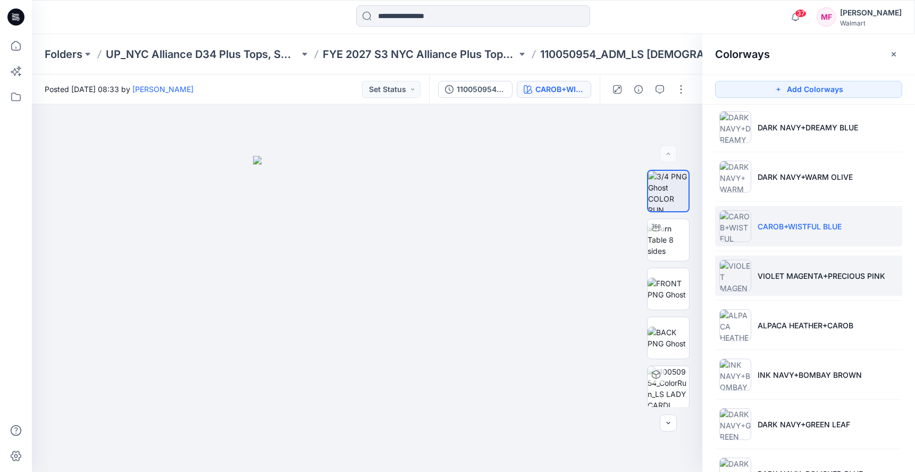
click at [771, 270] on p "VIOLET MAGENTA+PRECIOUS PINK" at bounding box center [822, 275] width 128 height 11
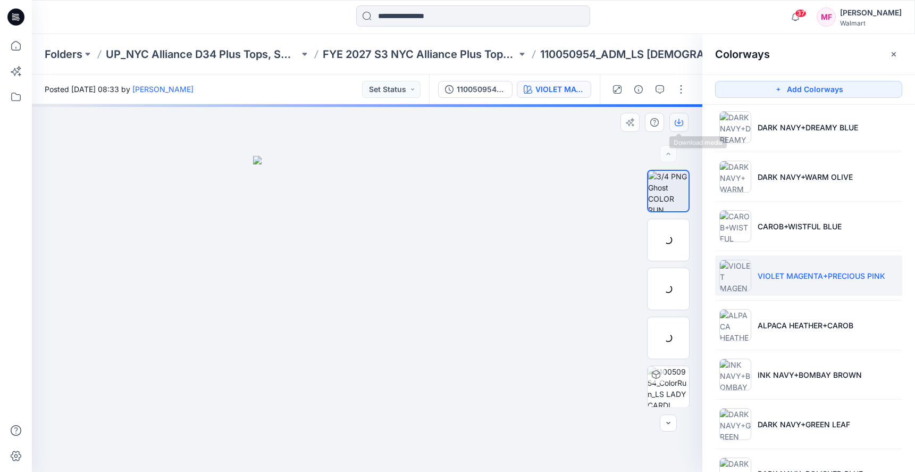
click at [679, 120] on icon "button" at bounding box center [679, 121] width 4 height 5
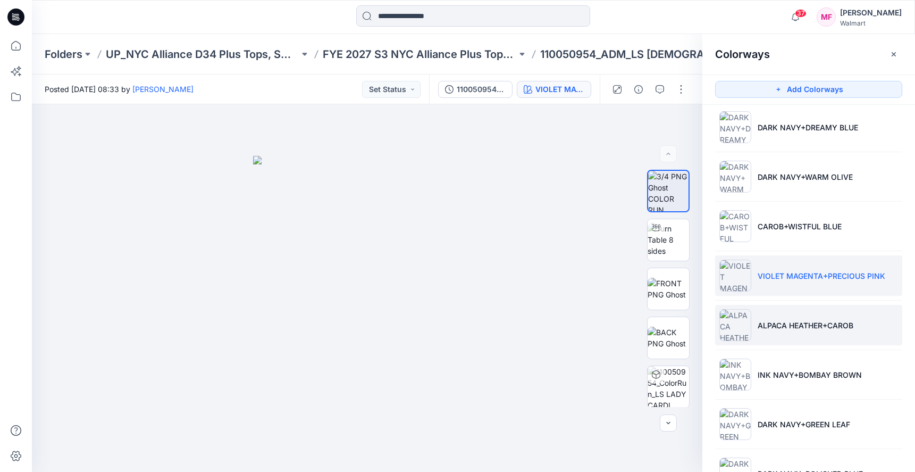
click at [752, 319] on li "ALPACA HEATHER+CAROB" at bounding box center [808, 325] width 187 height 40
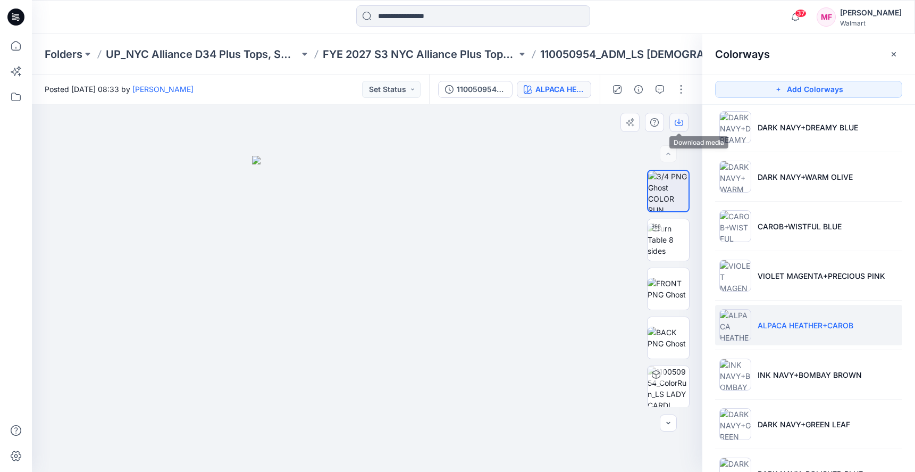
click at [682, 118] on button "button" at bounding box center [678, 122] width 19 height 19
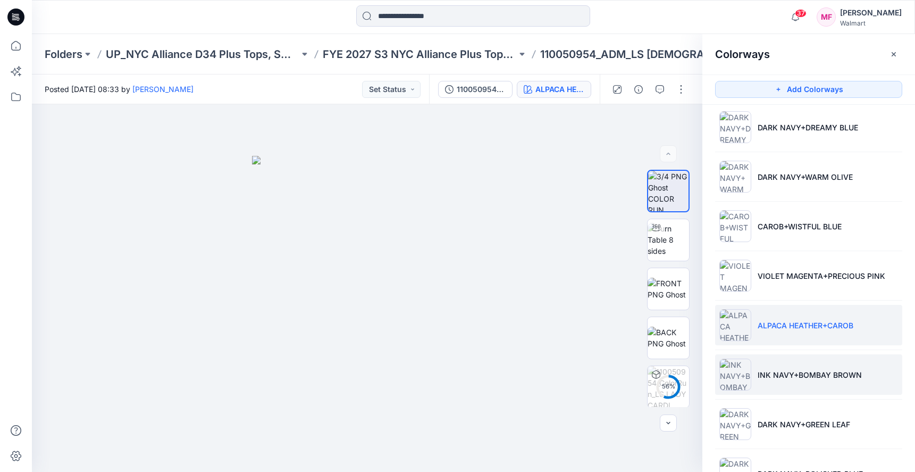
click at [794, 368] on li "INK NAVY+BOMBAY BROWN" at bounding box center [808, 374] width 187 height 40
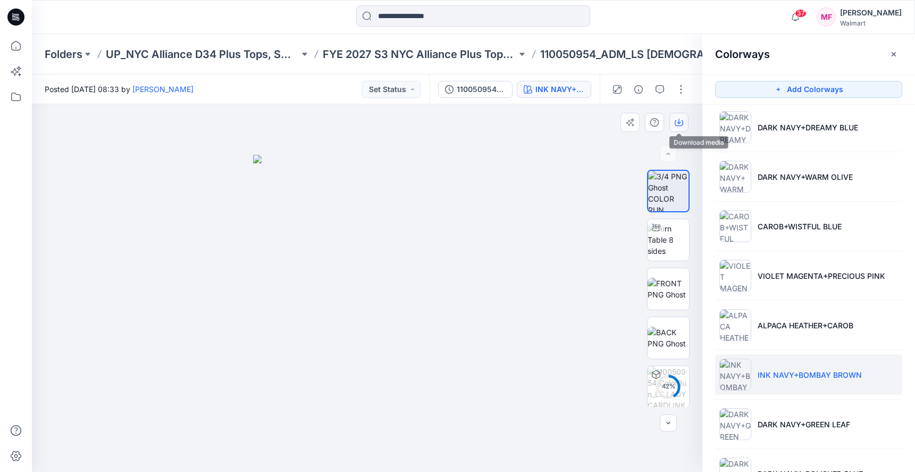
click at [681, 118] on button "button" at bounding box center [678, 122] width 19 height 19
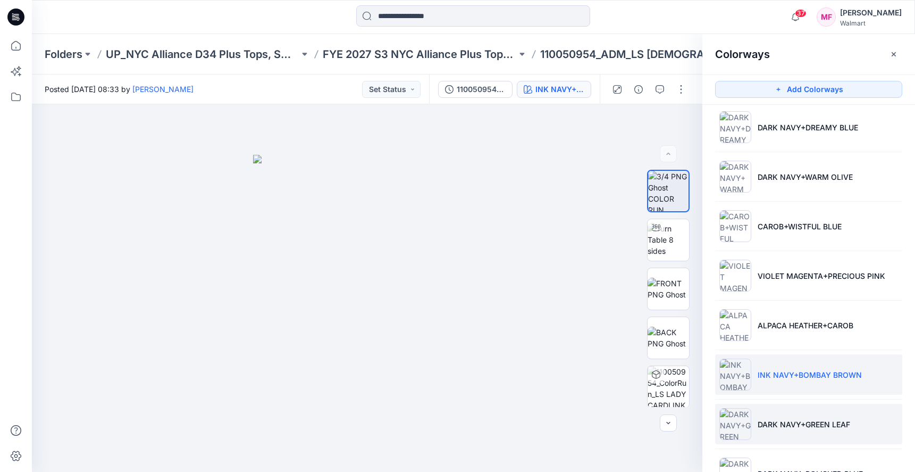
click at [802, 408] on li "DARK NAVY+GREEN LEAF" at bounding box center [808, 424] width 187 height 40
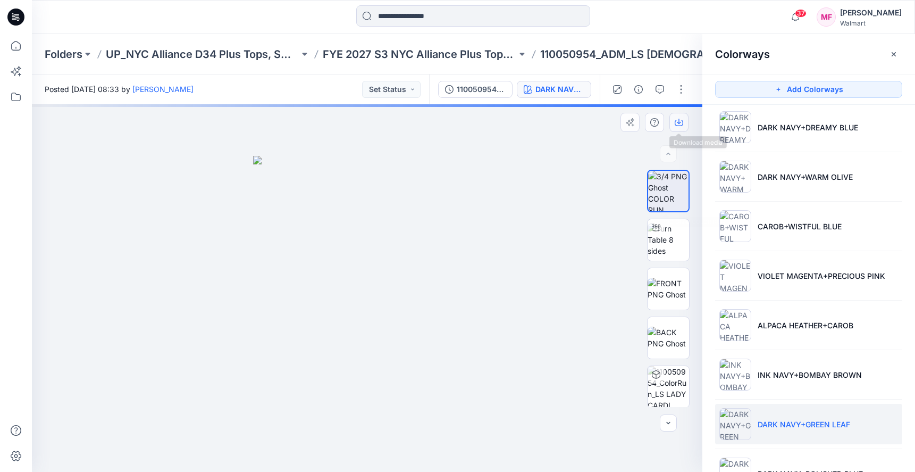
click at [681, 125] on icon "button" at bounding box center [679, 123] width 9 height 6
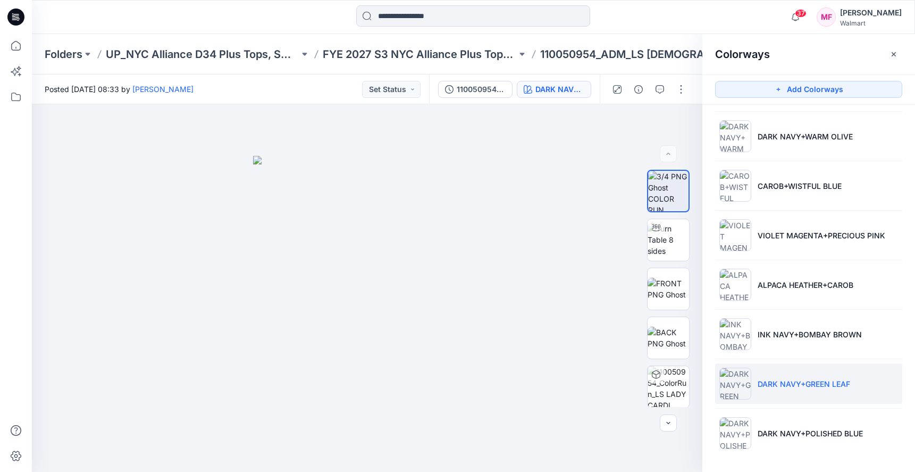
scroll to position [148, 0]
click at [782, 415] on li "DARK NAVY+POLISHED BLUE" at bounding box center [808, 432] width 187 height 40
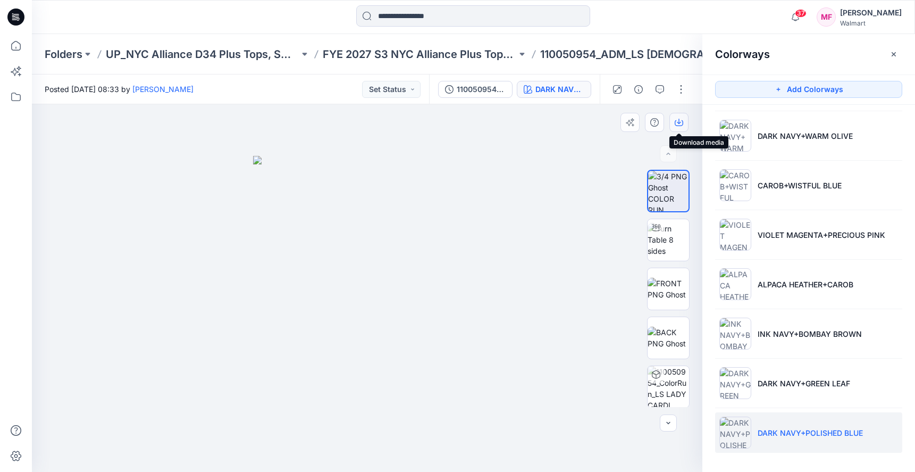
click at [677, 124] on icon "button" at bounding box center [679, 122] width 9 height 9
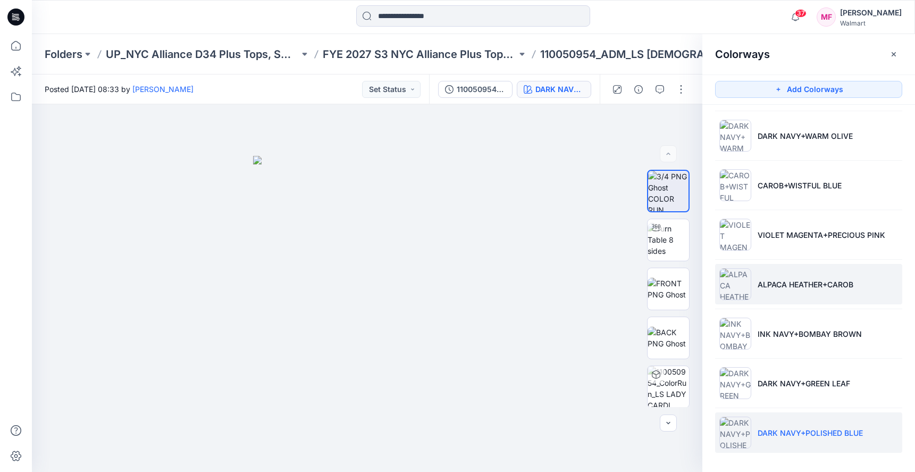
scroll to position [0, 0]
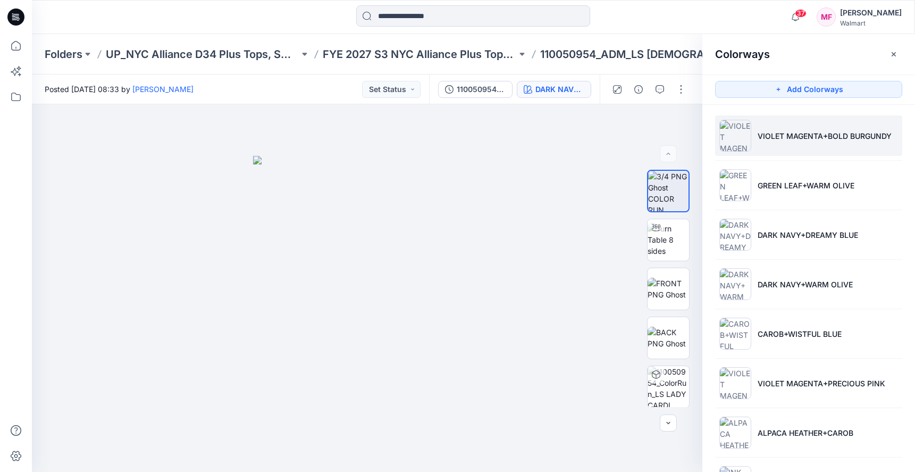
click at [803, 122] on li "VIOLET MAGENTA+BOLD BURGUNDY" at bounding box center [808, 135] width 187 height 40
click at [680, 123] on icon "button" at bounding box center [679, 121] width 4 height 5
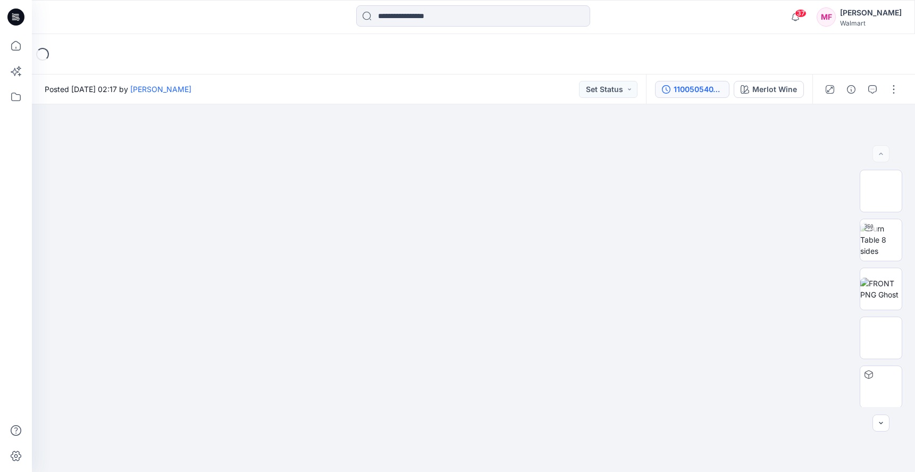
click at [712, 89] on div "110050540_ColorRun_OPEN FRONT LONG CARDIGAN" at bounding box center [698, 89] width 49 height 12
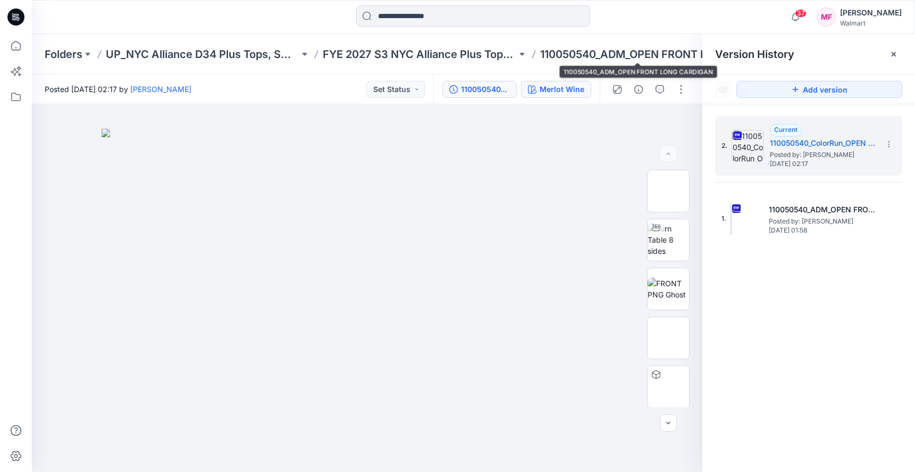
click at [566, 81] on button "Merlot Wine" at bounding box center [556, 89] width 70 height 17
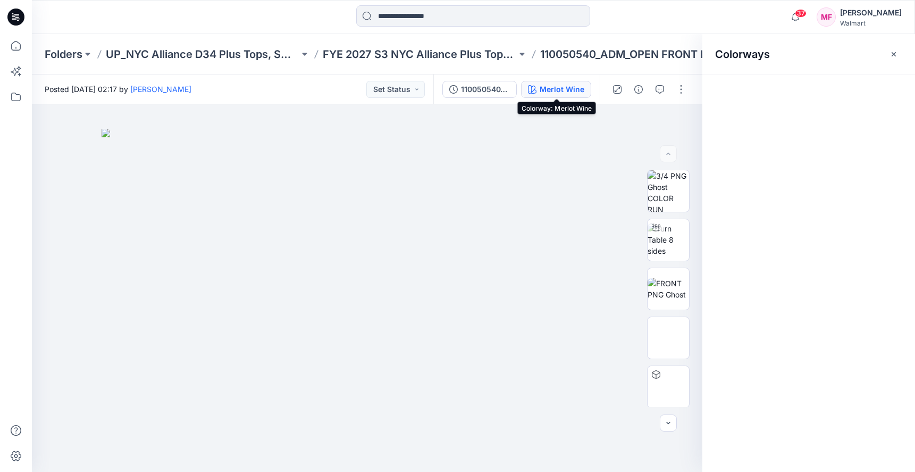
click at [566, 89] on div "Merlot Wine" at bounding box center [562, 89] width 45 height 12
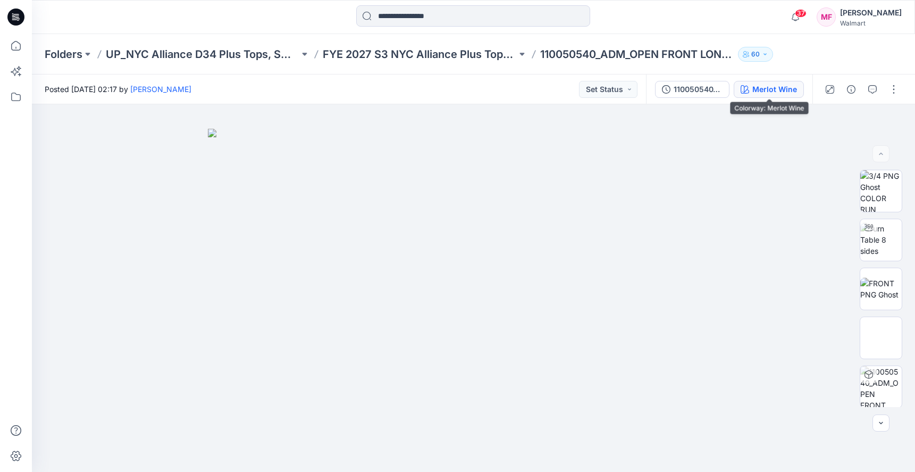
click at [762, 81] on button "Merlot Wine" at bounding box center [769, 89] width 70 height 17
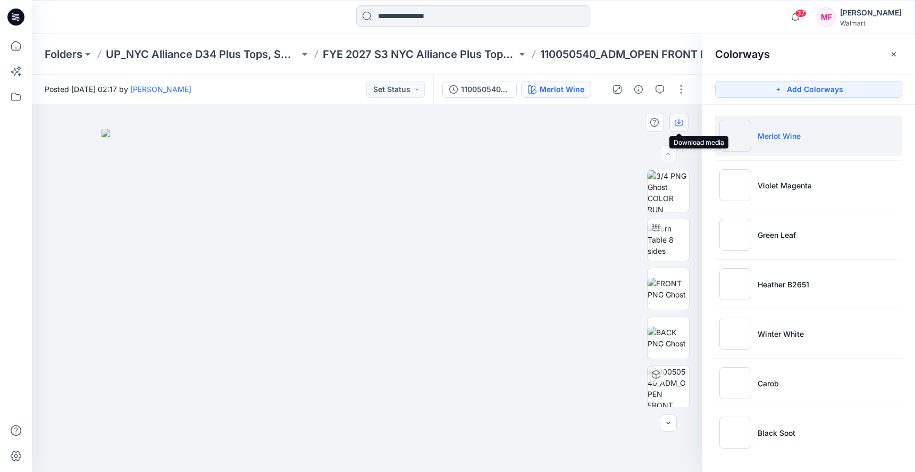
click at [680, 120] on icon "button" at bounding box center [679, 122] width 9 height 9
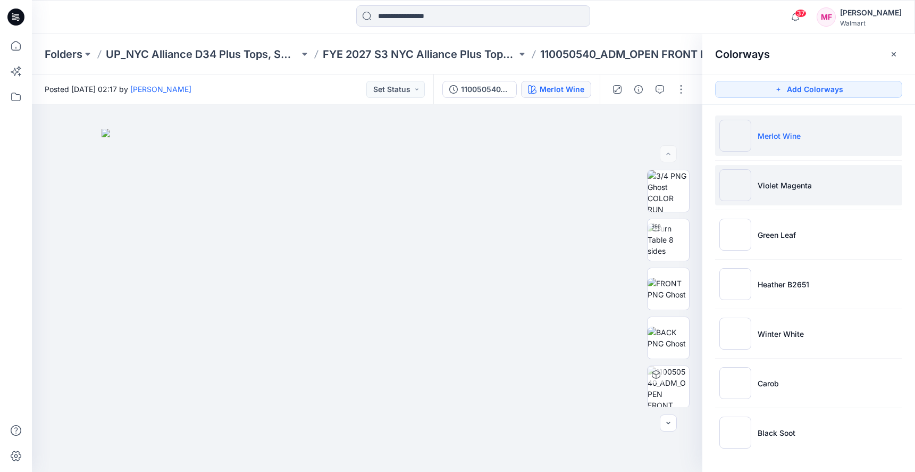
click at [766, 193] on li "Violet Magenta" at bounding box center [808, 185] width 187 height 40
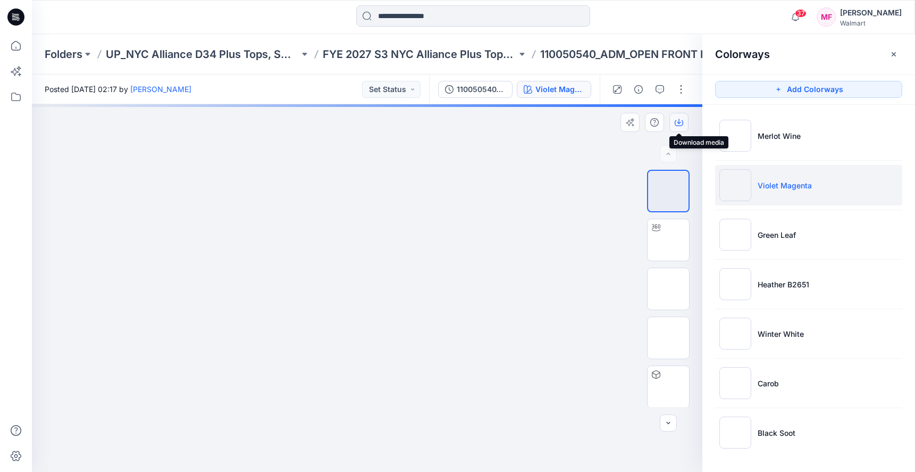
click at [677, 123] on icon "button" at bounding box center [679, 122] width 9 height 9
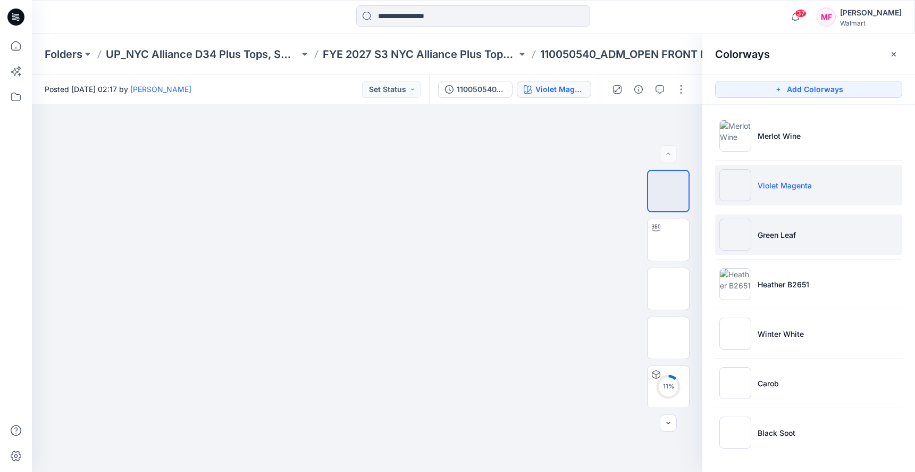
click at [749, 219] on div at bounding box center [735, 235] width 32 height 32
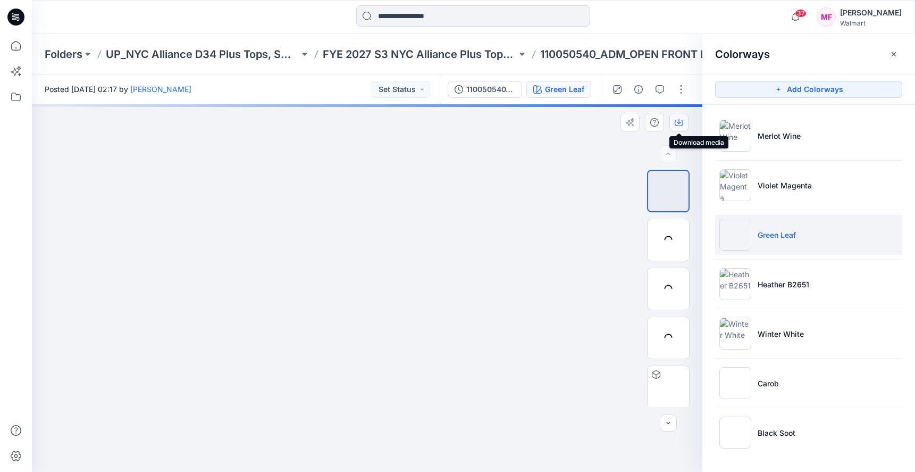
click at [677, 122] on icon "button" at bounding box center [679, 122] width 9 height 9
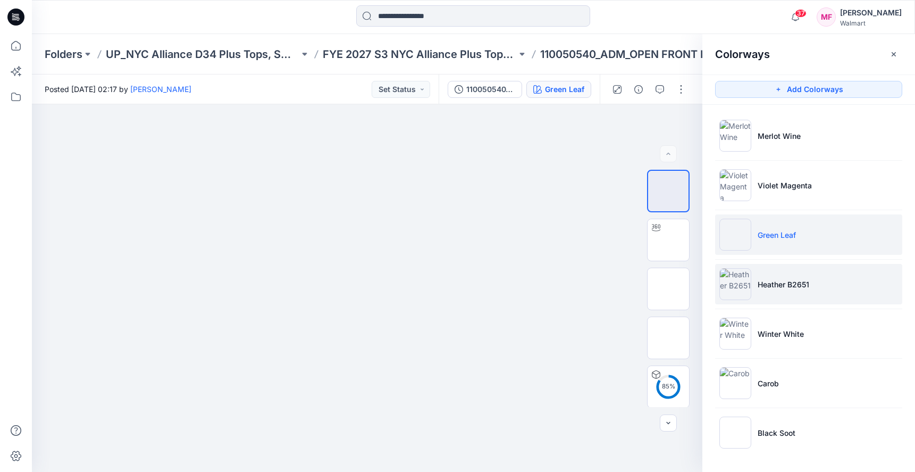
click at [749, 285] on img at bounding box center [735, 284] width 32 height 32
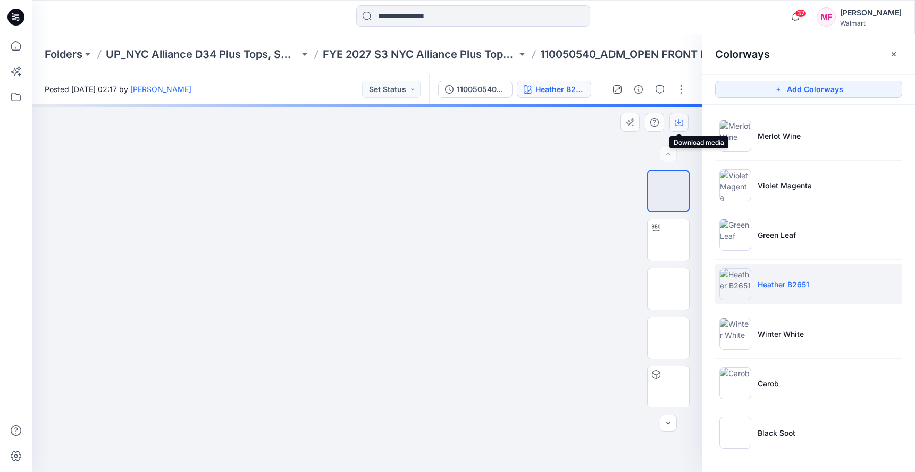
click at [678, 125] on icon "button" at bounding box center [679, 122] width 9 height 9
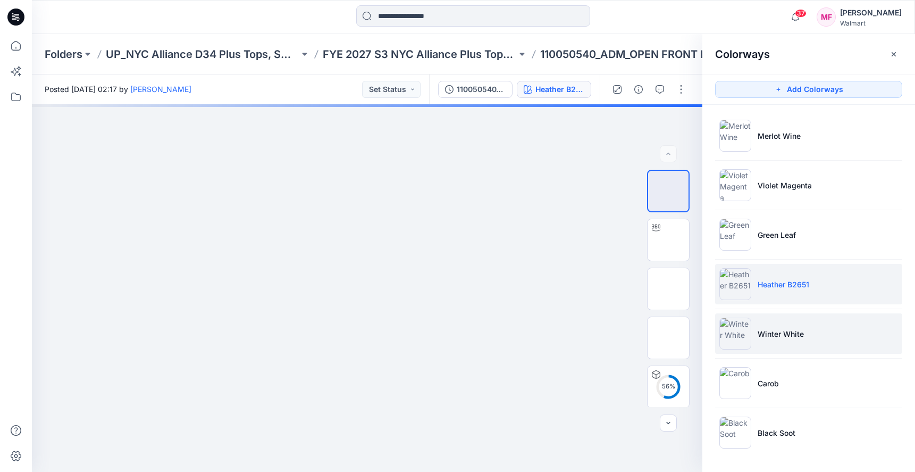
click at [764, 337] on p "Winter White" at bounding box center [781, 333] width 46 height 11
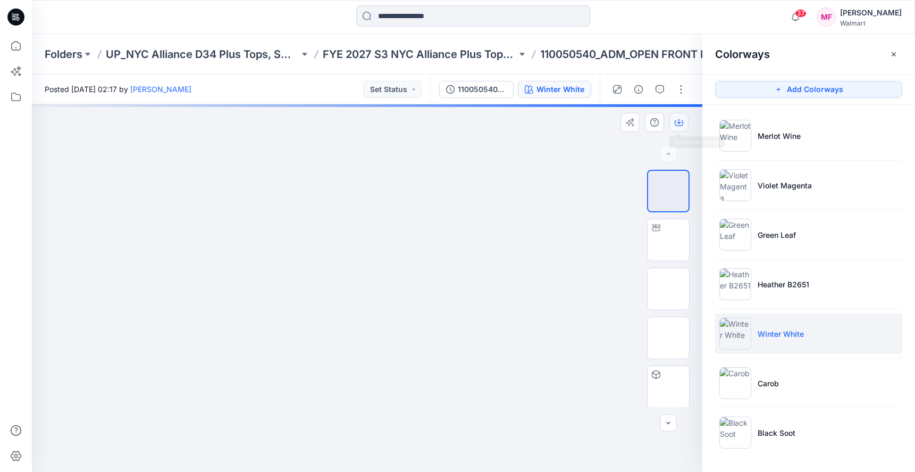
click at [680, 121] on icon "button" at bounding box center [679, 122] width 9 height 9
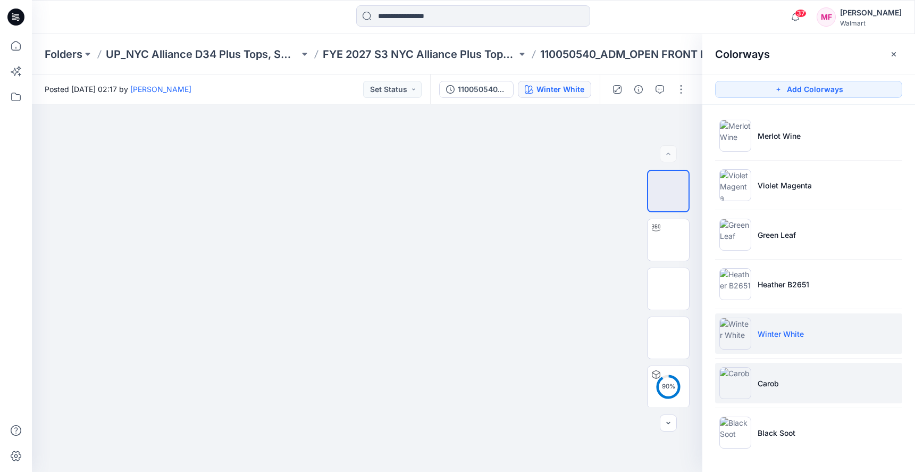
click at [781, 379] on li "Carob" at bounding box center [808, 383] width 187 height 40
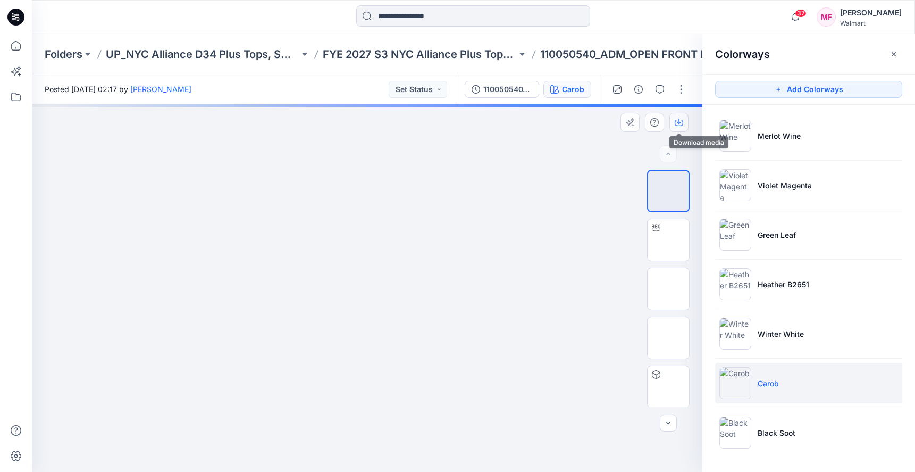
click at [681, 131] on button "button" at bounding box center [678, 122] width 19 height 19
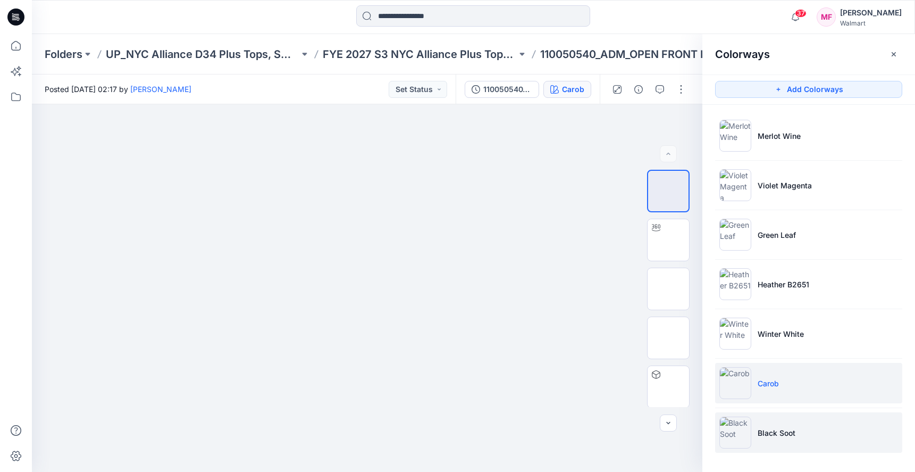
click at [798, 438] on li "Black Soot" at bounding box center [808, 432] width 187 height 40
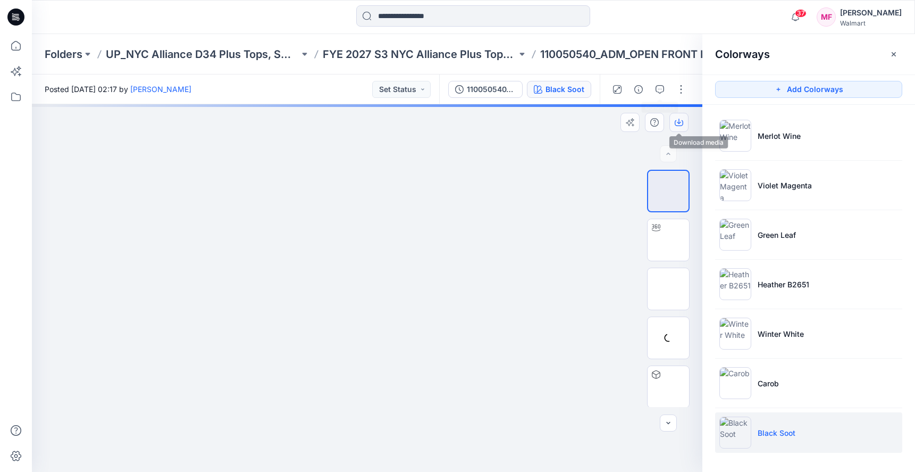
click at [683, 124] on icon "button" at bounding box center [679, 122] width 9 height 9
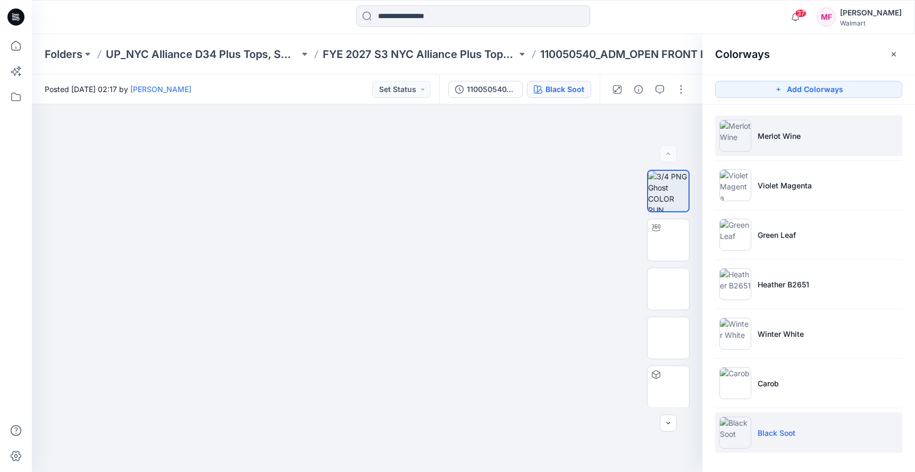
click at [740, 141] on img at bounding box center [735, 136] width 32 height 32
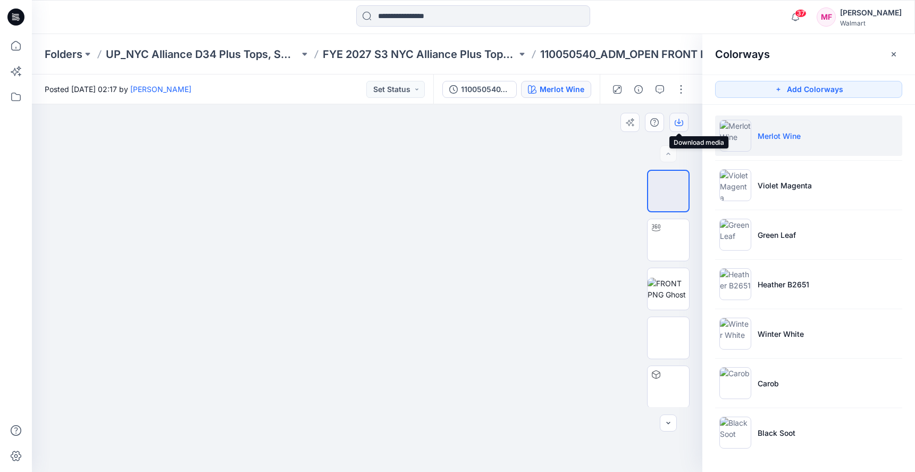
click at [674, 115] on button "button" at bounding box center [678, 122] width 19 height 19
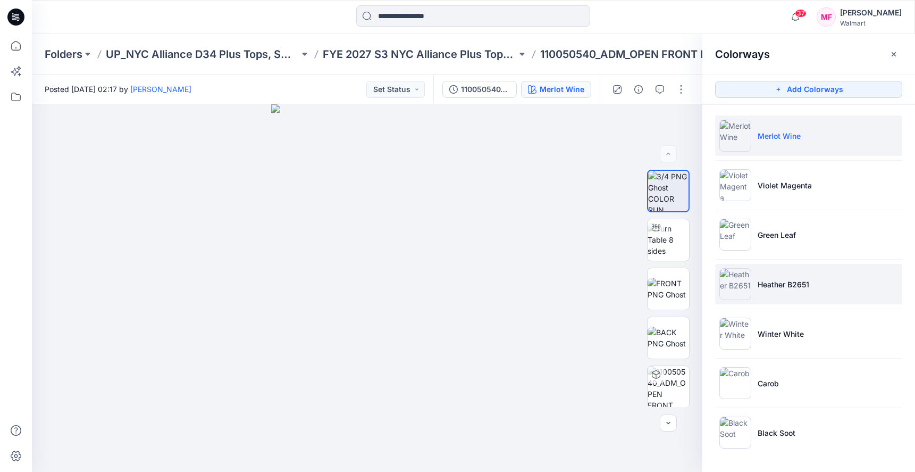
click at [782, 289] on p "Heather B2651" at bounding box center [784, 284] width 52 height 11
